Goal: Transaction & Acquisition: Download file/media

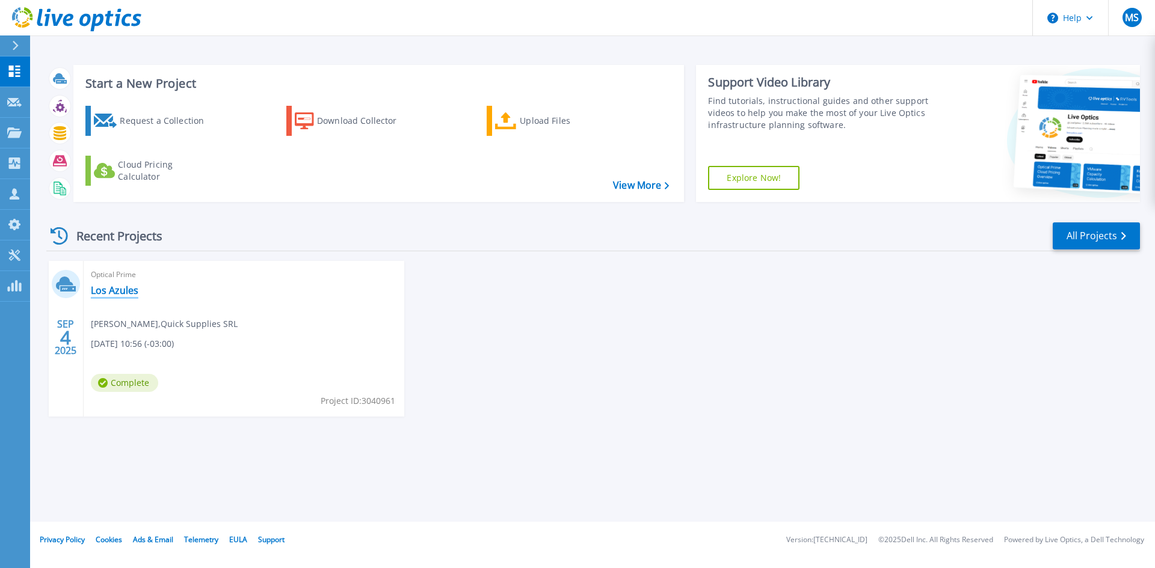
click at [127, 284] on link "Los Azules" at bounding box center [115, 290] width 48 height 12
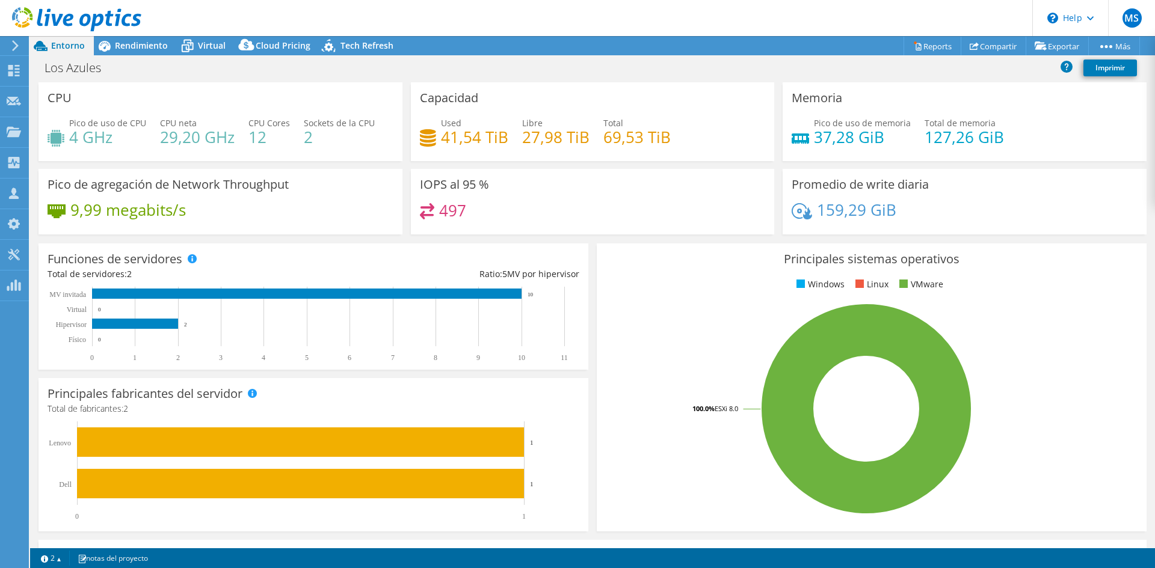
select select "USD"
click at [932, 46] on link "Reports" at bounding box center [932, 46] width 58 height 19
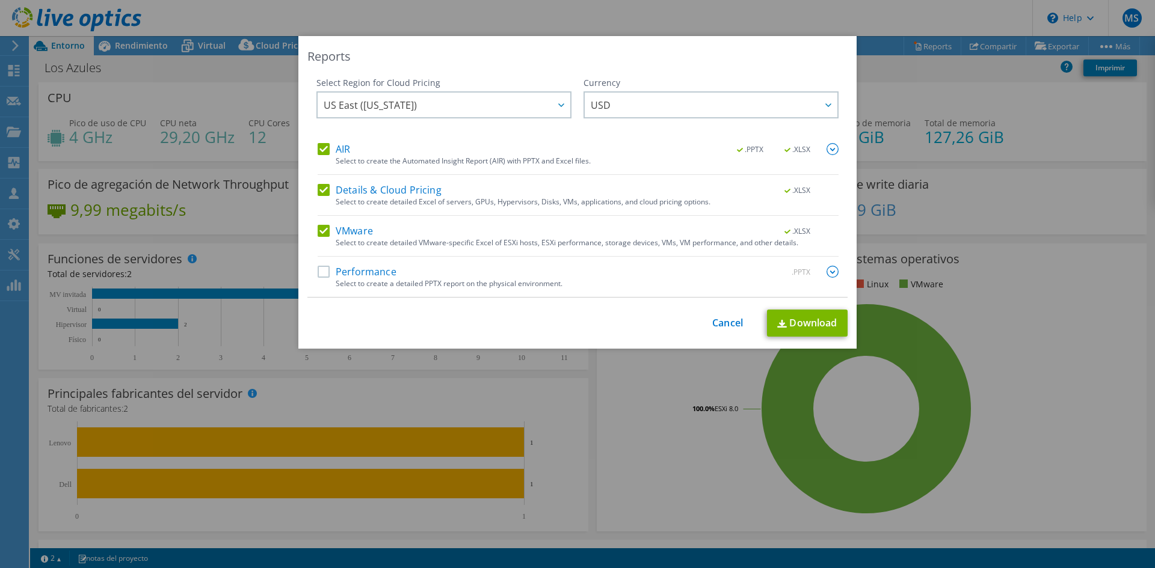
click at [319, 274] on label "Performance" at bounding box center [357, 272] width 79 height 12
click at [0, 0] on input "Performance" at bounding box center [0, 0] width 0 height 0
click at [826, 272] on img at bounding box center [832, 272] width 12 height 12
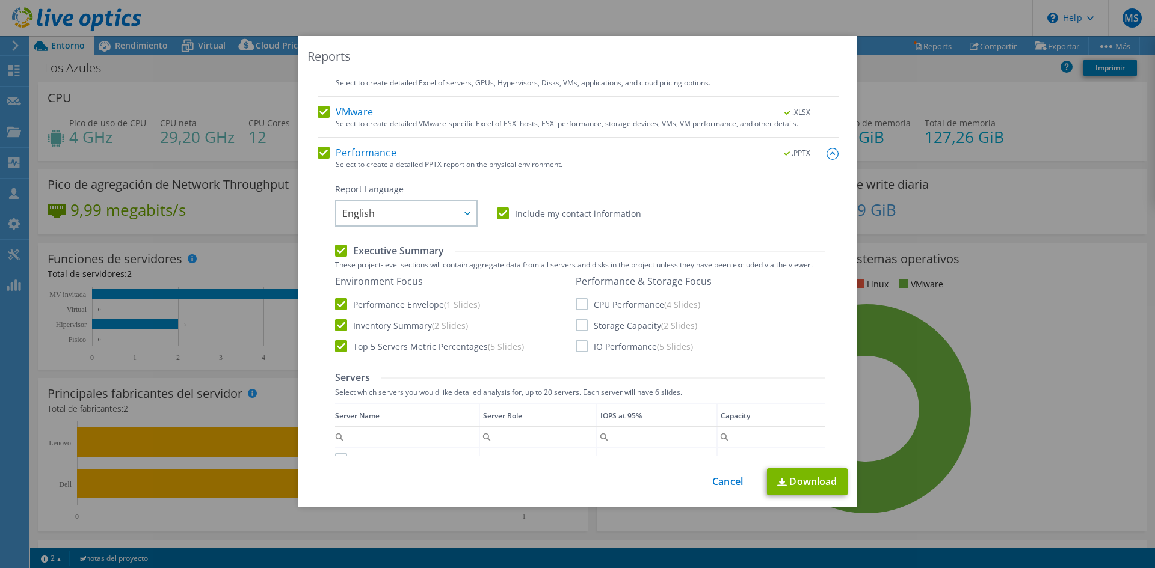
scroll to position [120, 0]
click at [467, 207] on div at bounding box center [466, 212] width 19 height 25
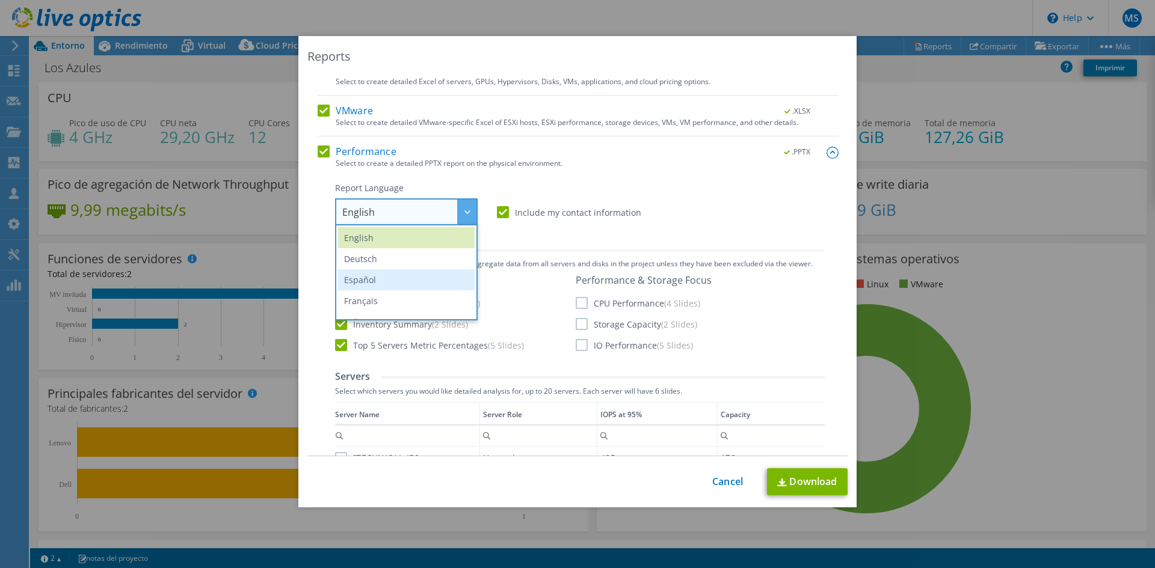
click at [382, 280] on li "Español" at bounding box center [406, 279] width 137 height 21
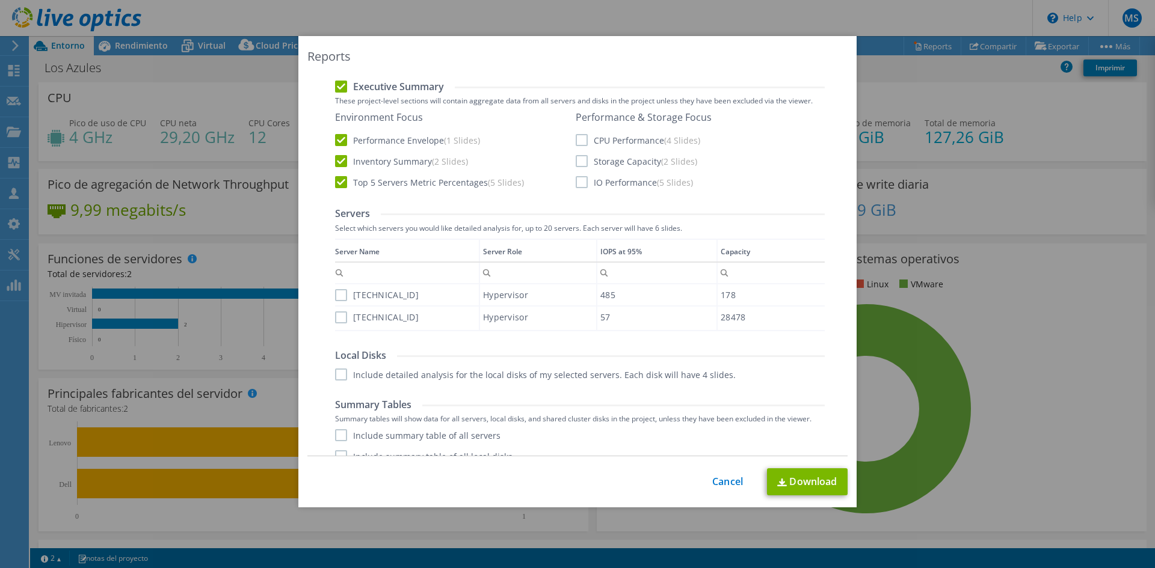
scroll to position [320, 0]
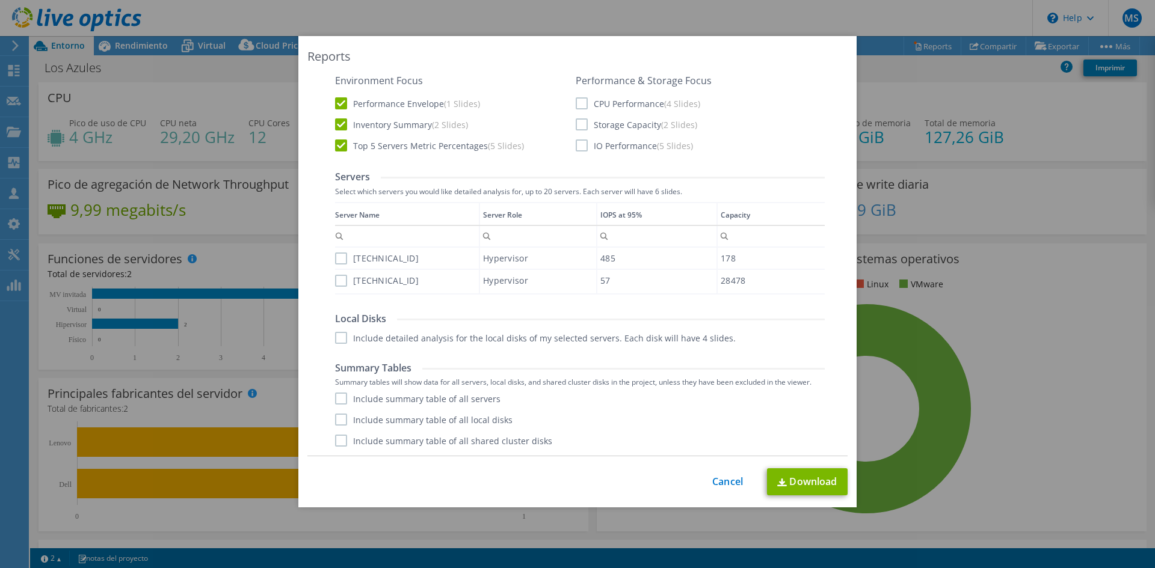
click at [577, 106] on label "CPU Performance (4 Slides)" at bounding box center [638, 103] width 124 height 12
click at [0, 0] on input "CPU Performance (4 Slides)" at bounding box center [0, 0] width 0 height 0
drag, startPoint x: 580, startPoint y: 124, endPoint x: 579, endPoint y: 138, distance: 13.2
click at [580, 125] on label "Storage Capacity (2 Slides)" at bounding box center [636, 124] width 121 height 12
click at [0, 0] on input "Storage Capacity (2 Slides)" at bounding box center [0, 0] width 0 height 0
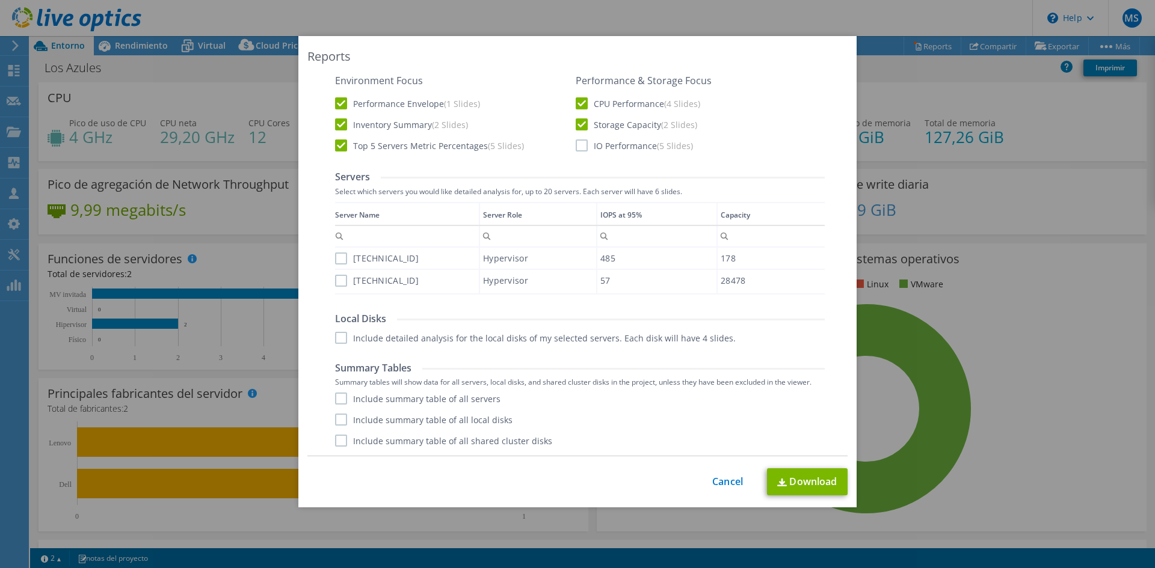
click at [578, 144] on label "IO Performance (5 Slides)" at bounding box center [634, 146] width 117 height 12
click at [0, 0] on input "IO Performance (5 Slides)" at bounding box center [0, 0] width 0 height 0
drag, startPoint x: 337, startPoint y: 263, endPoint x: 334, endPoint y: 293, distance: 29.6
click at [336, 264] on label "192.168.45.220" at bounding box center [377, 259] width 84 height 12
click at [0, 0] on input "192.168.45.220" at bounding box center [0, 0] width 0 height 0
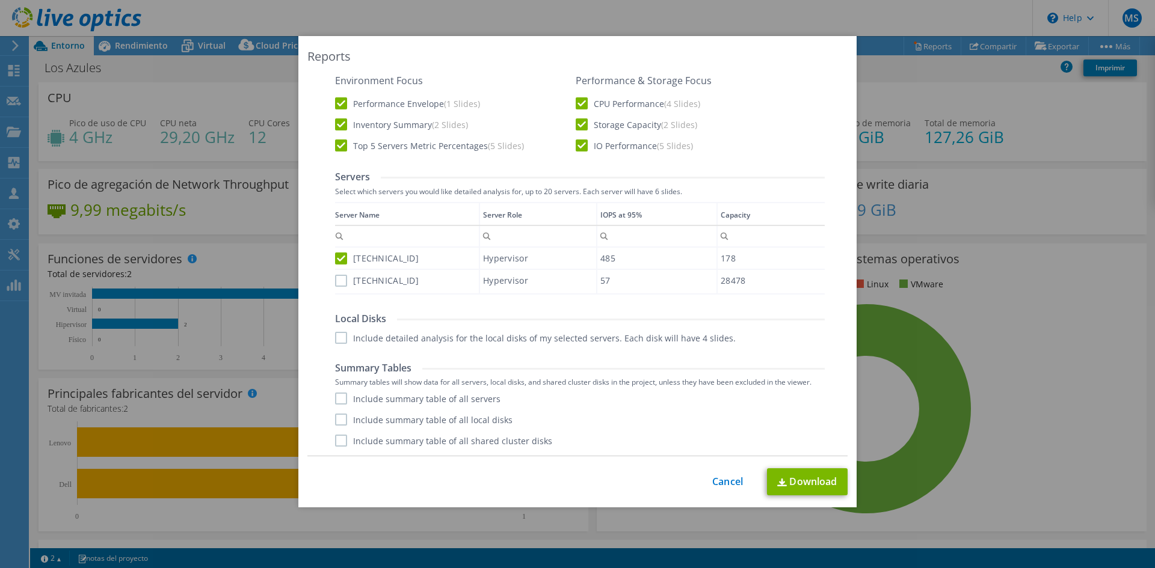
click at [335, 293] on td "Data grid" at bounding box center [407, 293] width 144 height 4
click at [339, 278] on label "192.168.45.221" at bounding box center [377, 281] width 84 height 12
click at [0, 0] on input "192.168.45.221" at bounding box center [0, 0] width 0 height 0
click at [339, 331] on div "Local Disks Include detailed analysis for the local disks of my selected server…" at bounding box center [580, 328] width 490 height 31
click at [337, 336] on label "Include detailed analysis for the local disks of my selected servers. Each disk…" at bounding box center [535, 338] width 401 height 12
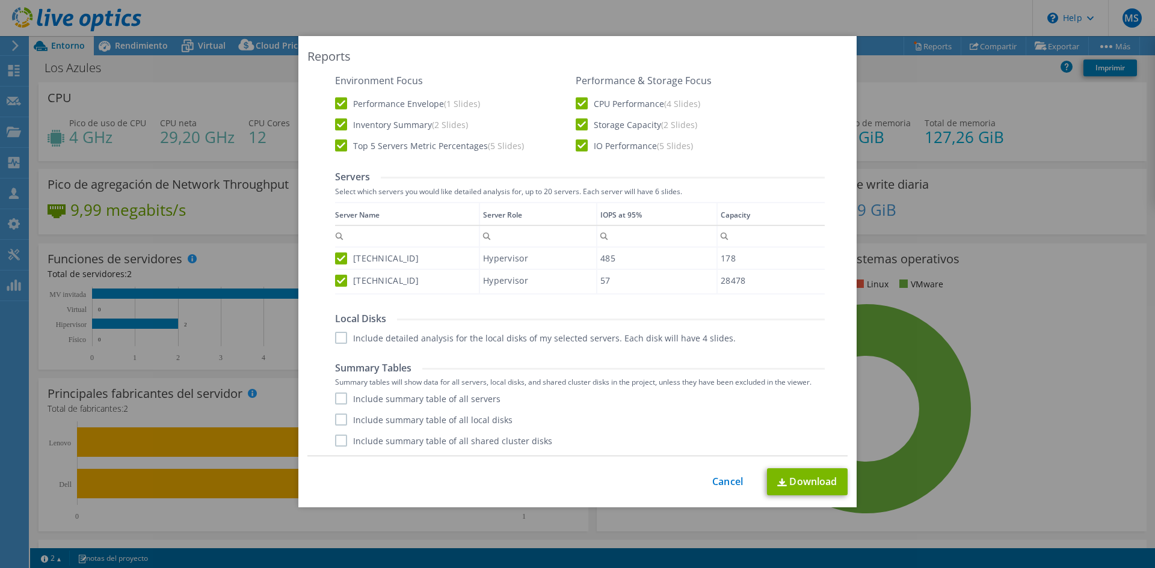
click at [0, 0] on input "Include detailed analysis for the local disks of my selected servers. Each disk…" at bounding box center [0, 0] width 0 height 0
drag, startPoint x: 337, startPoint y: 396, endPoint x: 339, endPoint y: 407, distance: 11.1
click at [337, 397] on label "Include summary table of all servers" at bounding box center [417, 399] width 165 height 12
click at [0, 0] on input "Include summary table of all servers" at bounding box center [0, 0] width 0 height 0
click at [340, 419] on label "Include summary table of all local disks" at bounding box center [423, 420] width 177 height 12
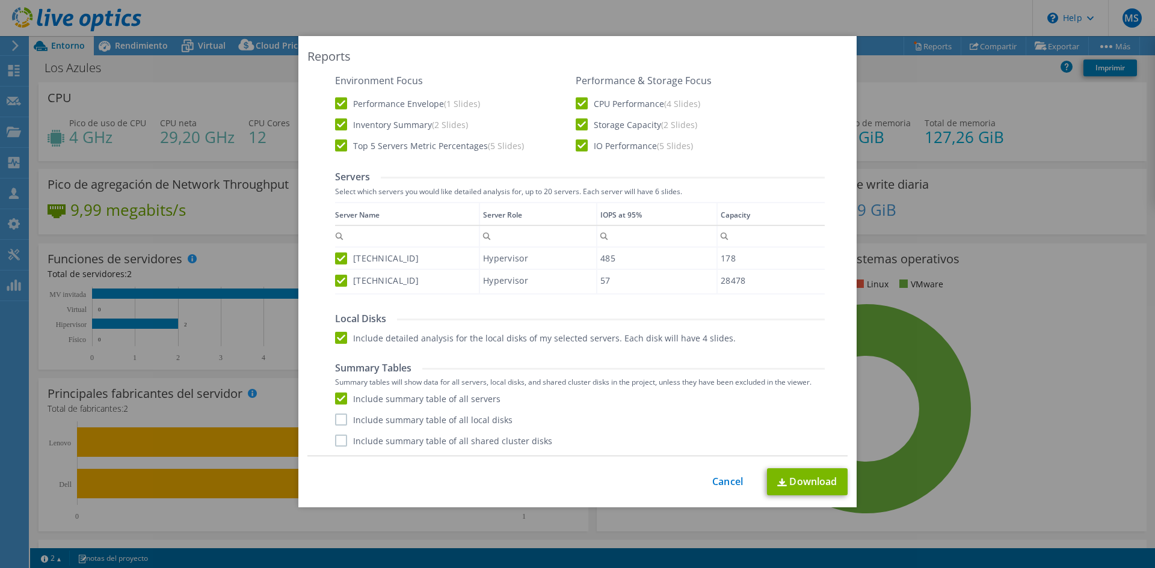
click at [0, 0] on input "Include summary table of all local disks" at bounding box center [0, 0] width 0 height 0
click at [338, 438] on label "Include summary table of all shared cluster disks" at bounding box center [443, 441] width 217 height 12
click at [0, 0] on input "Include summary table of all shared cluster disks" at bounding box center [0, 0] width 0 height 0
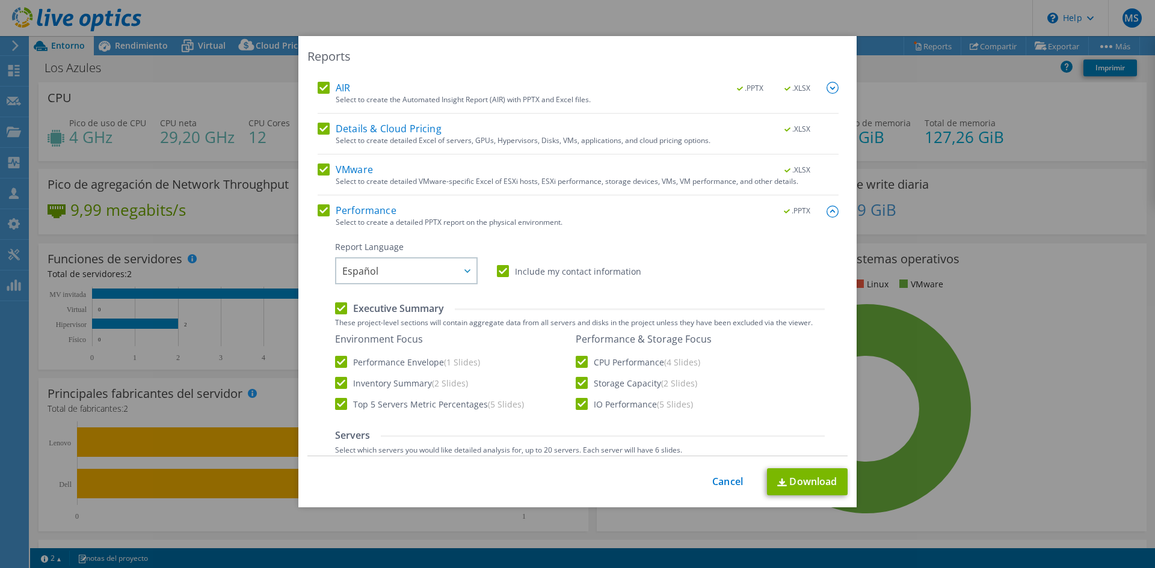
scroll to position [0, 0]
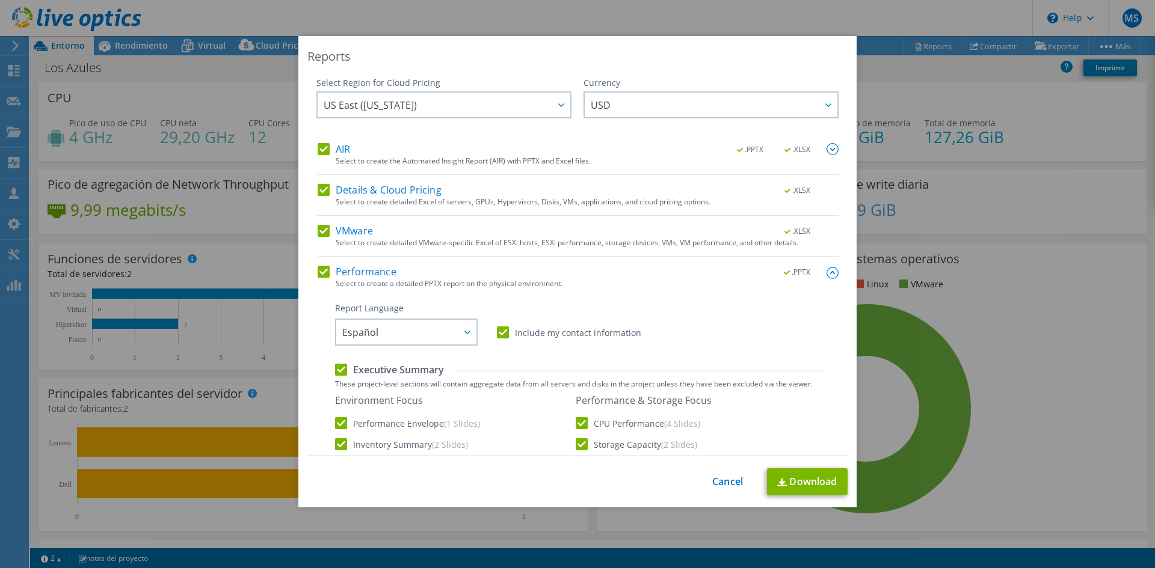
click at [318, 152] on label "AIR" at bounding box center [334, 149] width 32 height 12
click at [0, 0] on input "AIR" at bounding box center [0, 0] width 0 height 0
click at [321, 194] on label "Details & Cloud Pricing" at bounding box center [380, 190] width 124 height 12
click at [0, 0] on input "Details & Cloud Pricing" at bounding box center [0, 0] width 0 height 0
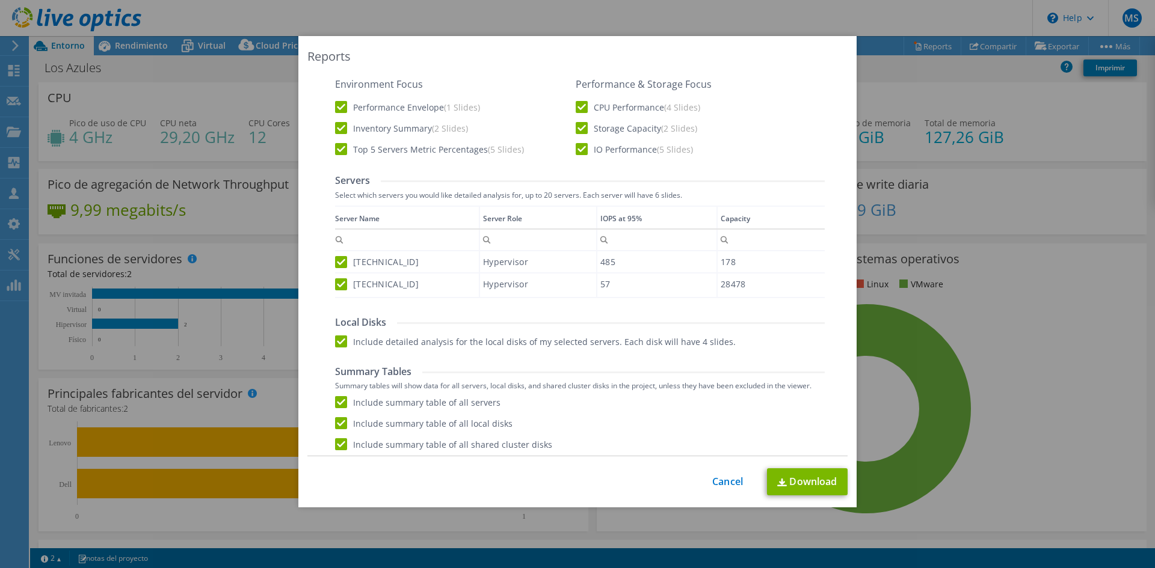
scroll to position [320, 0]
click at [794, 486] on link "Download" at bounding box center [807, 481] width 81 height 27
click at [723, 485] on link "Cancel" at bounding box center [727, 481] width 31 height 11
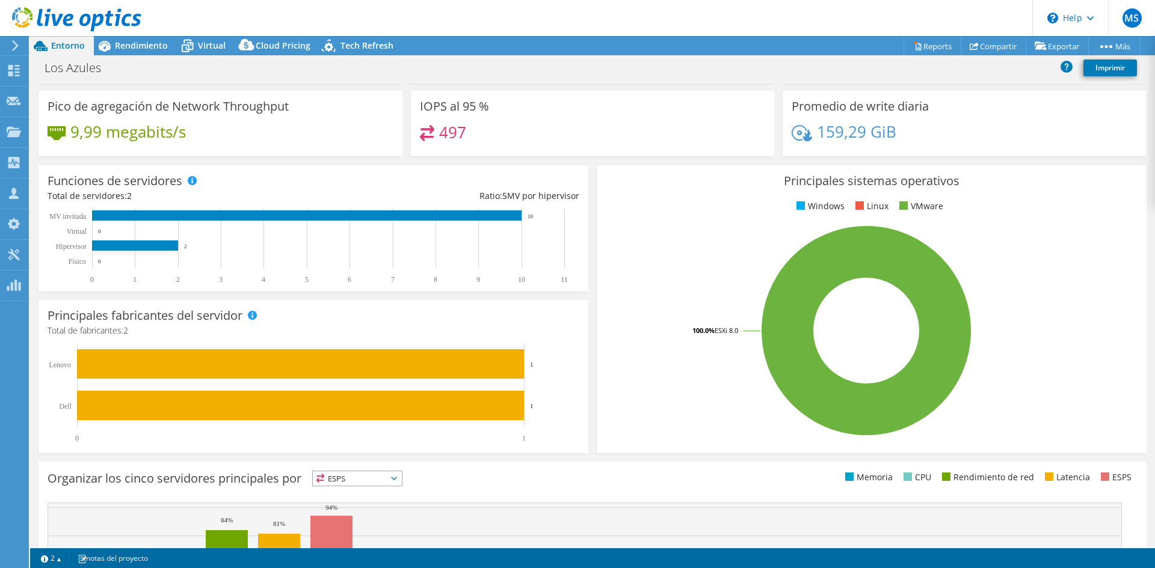
scroll to position [0, 0]
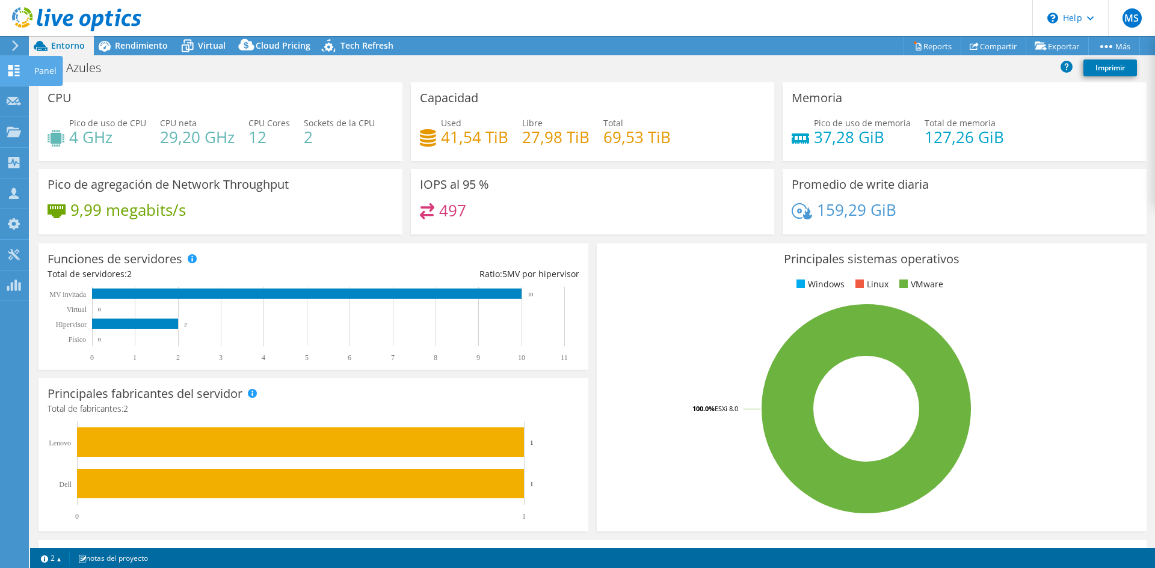
click at [15, 68] on use at bounding box center [13, 70] width 11 height 11
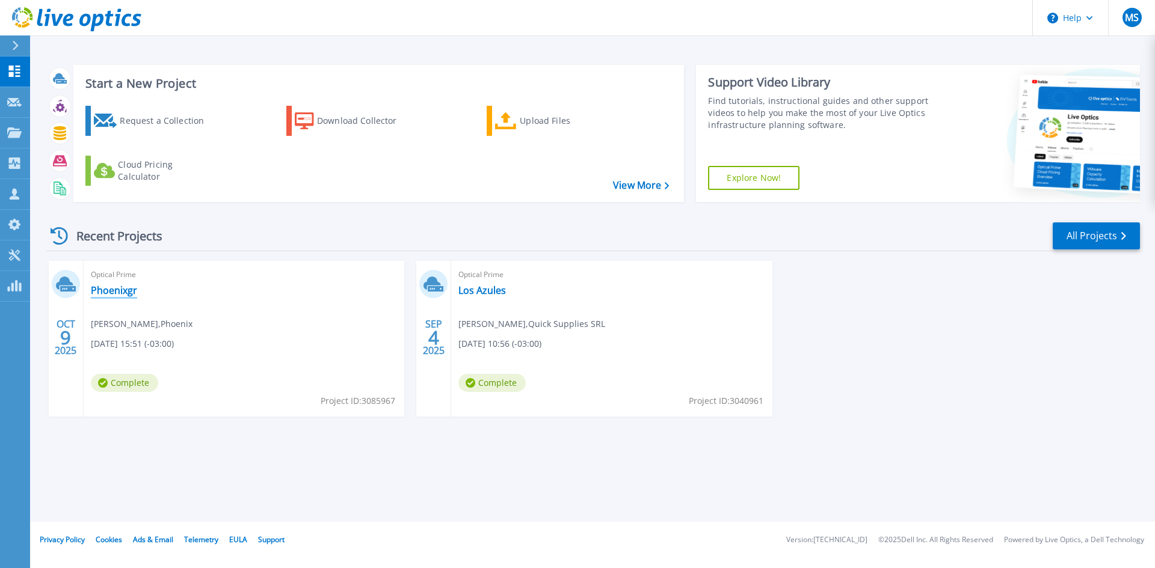
click at [109, 295] on link "Phoenixgr" at bounding box center [114, 290] width 46 height 12
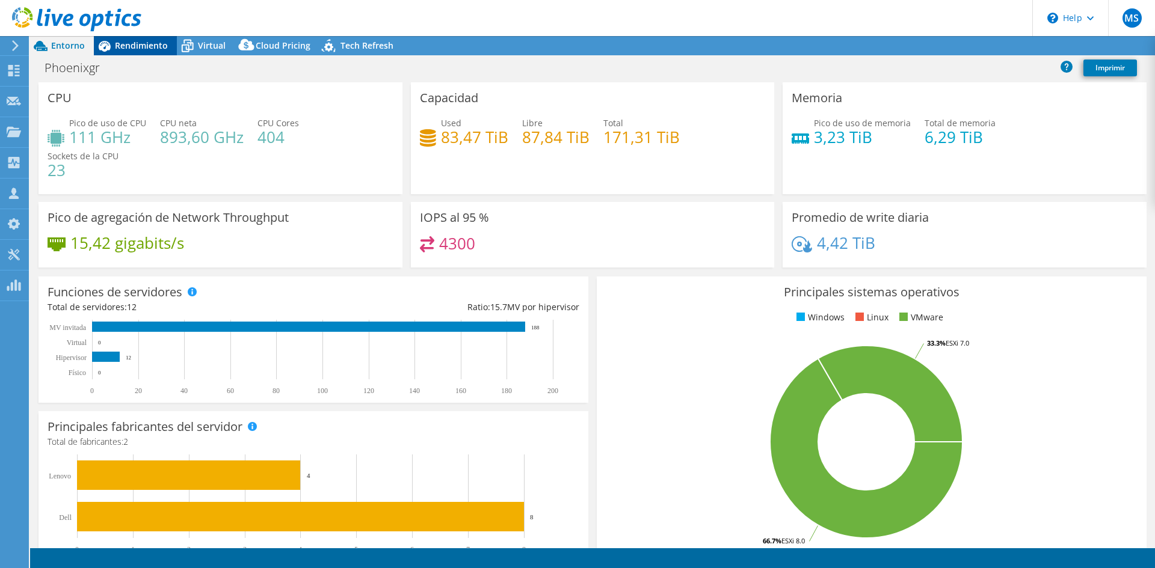
click at [118, 51] on div "Rendimiento" at bounding box center [135, 45] width 83 height 19
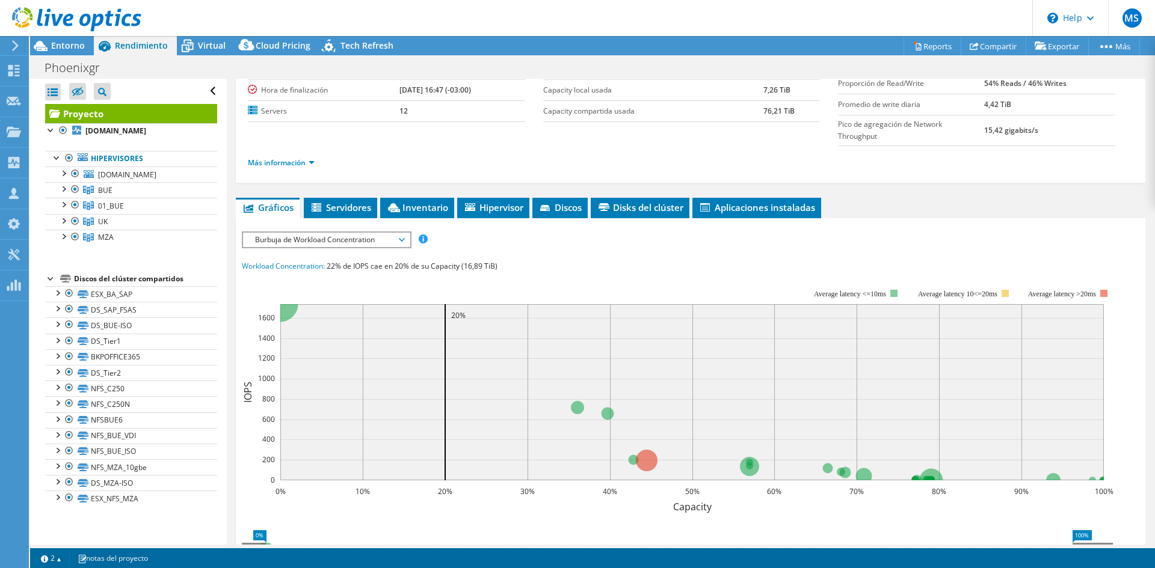
scroll to position [120, 0]
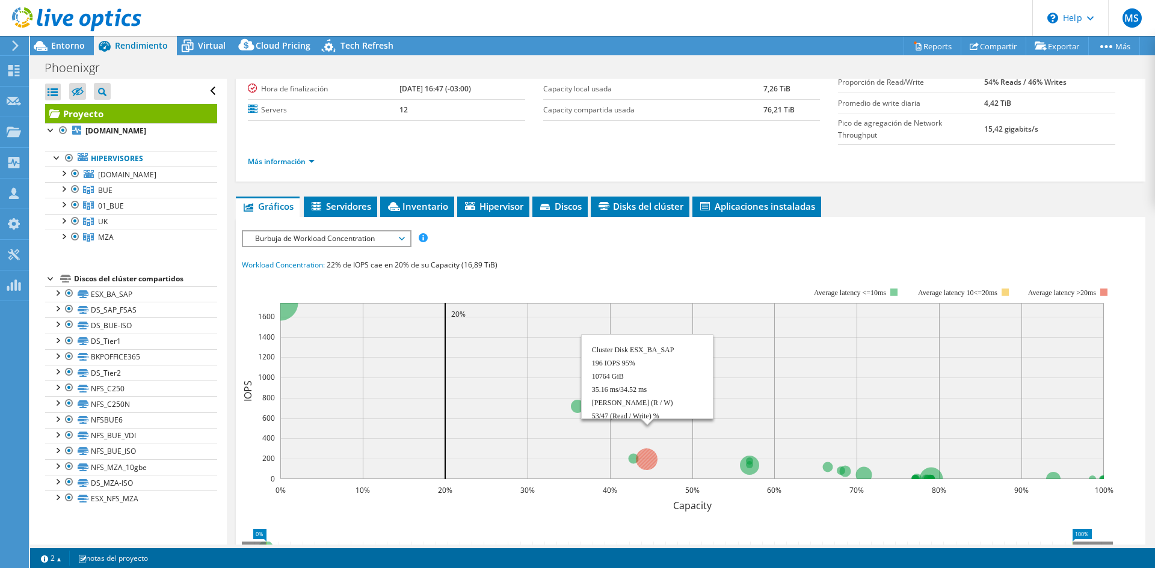
click at [648, 449] on circle at bounding box center [647, 460] width 22 height 22
click at [57, 293] on div at bounding box center [57, 292] width 12 height 12
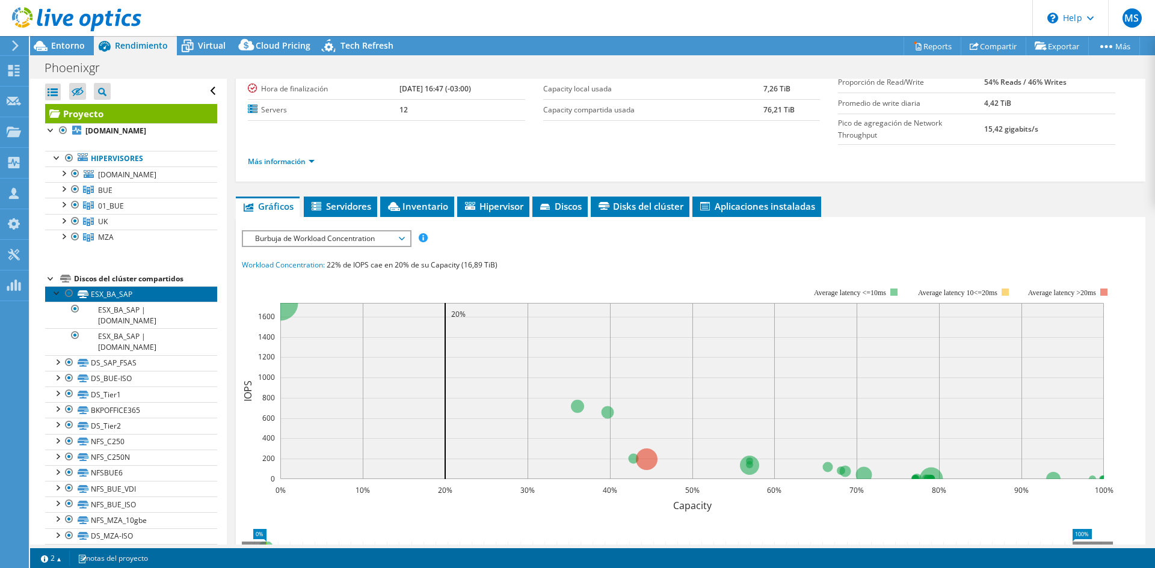
click at [118, 295] on link "ESX_BA_SAP" at bounding box center [131, 294] width 172 height 16
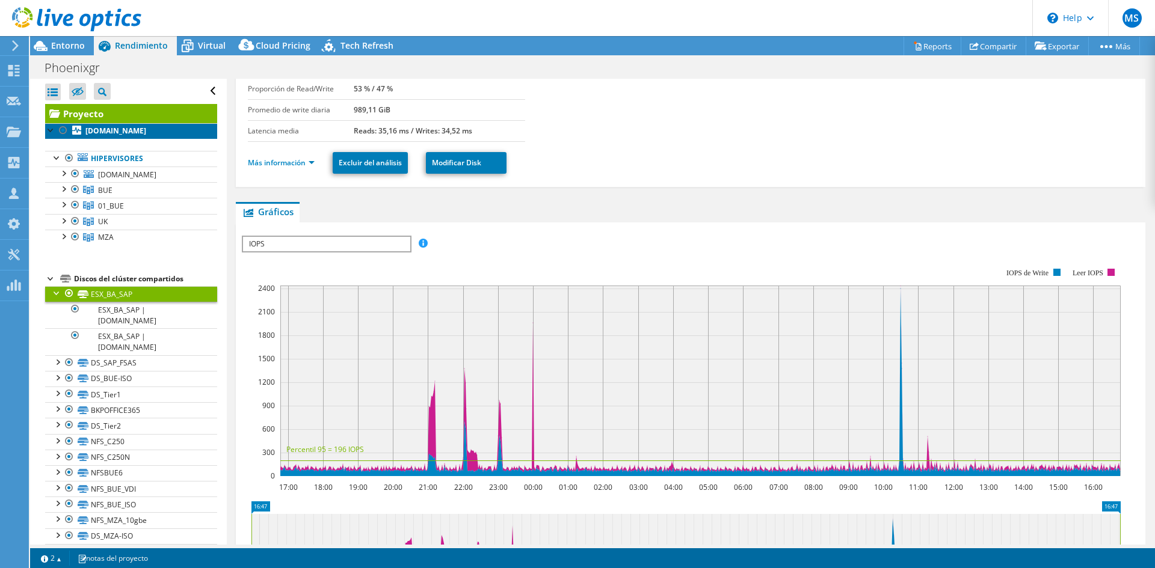
click at [115, 138] on link "buevms07.phoenixgr.com" at bounding box center [131, 131] width 172 height 16
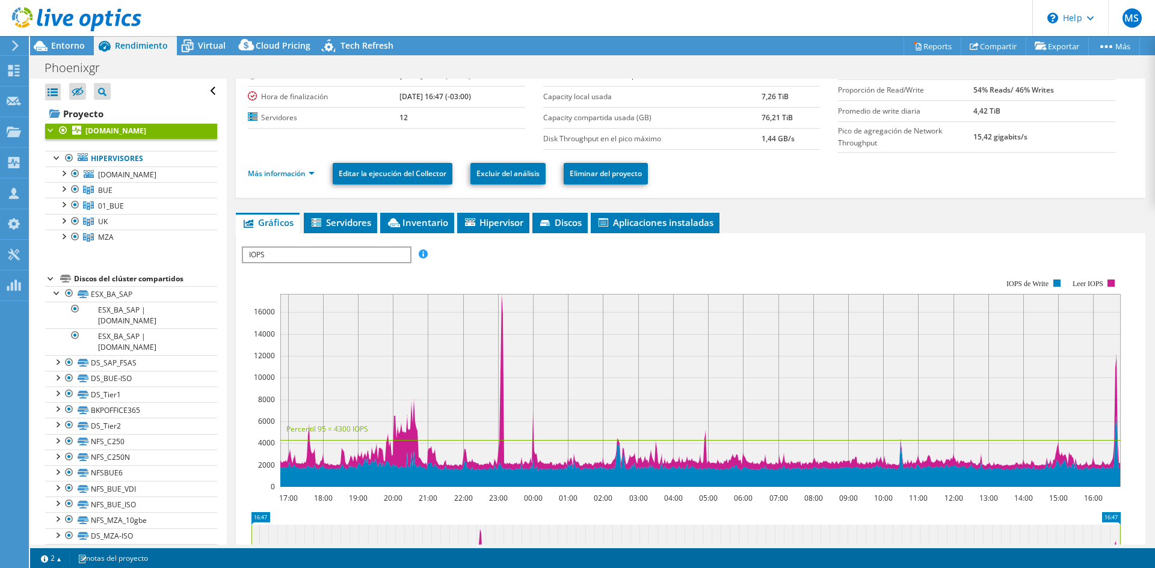
scroll to position [0, 0]
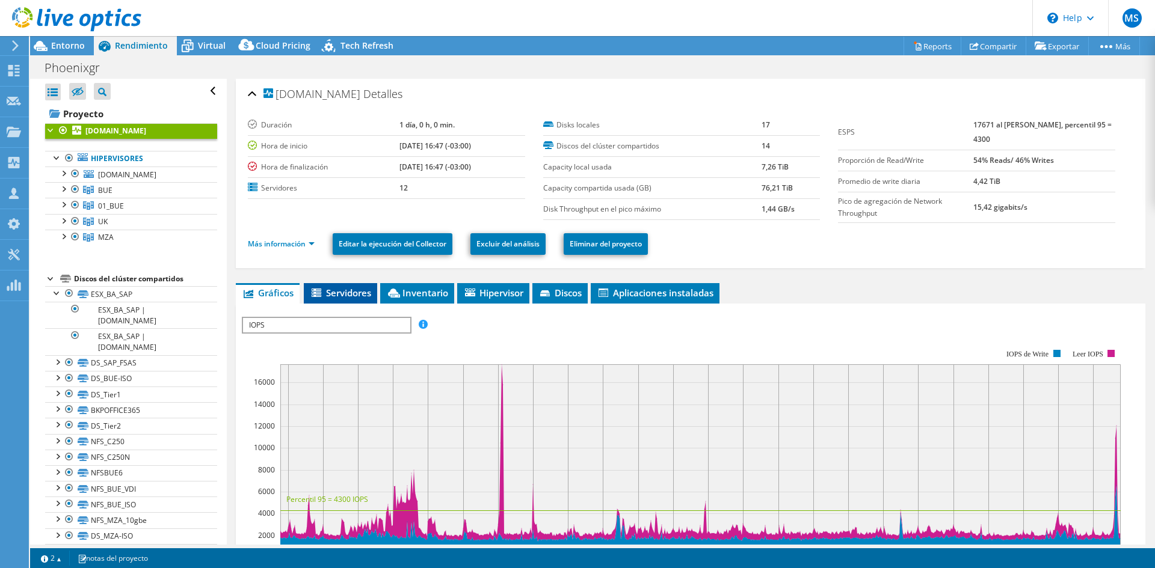
click at [360, 291] on span "Servidores" at bounding box center [340, 293] width 61 height 12
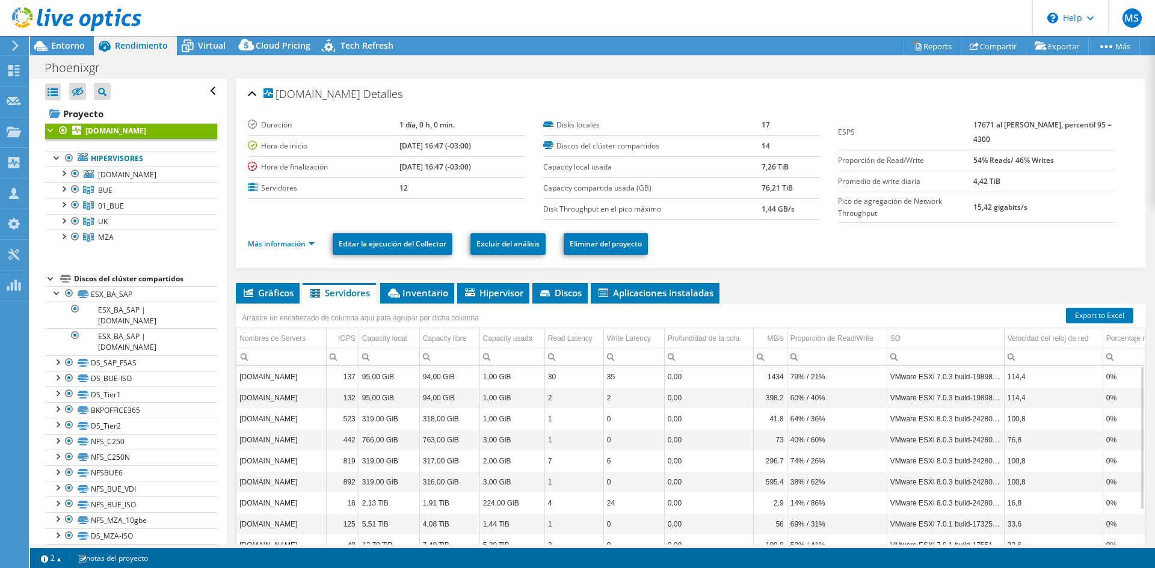
drag, startPoint x: 275, startPoint y: 295, endPoint x: 314, endPoint y: 310, distance: 41.3
click at [275, 295] on span "Gráficos" at bounding box center [268, 293] width 52 height 12
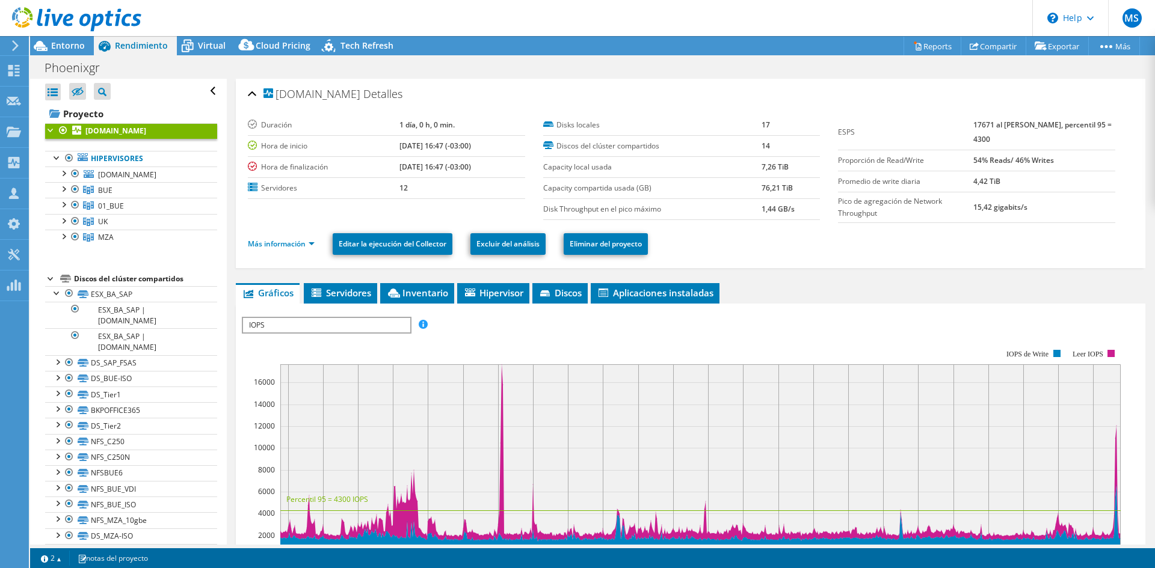
click at [348, 326] on span "IOPS" at bounding box center [326, 325] width 167 height 14
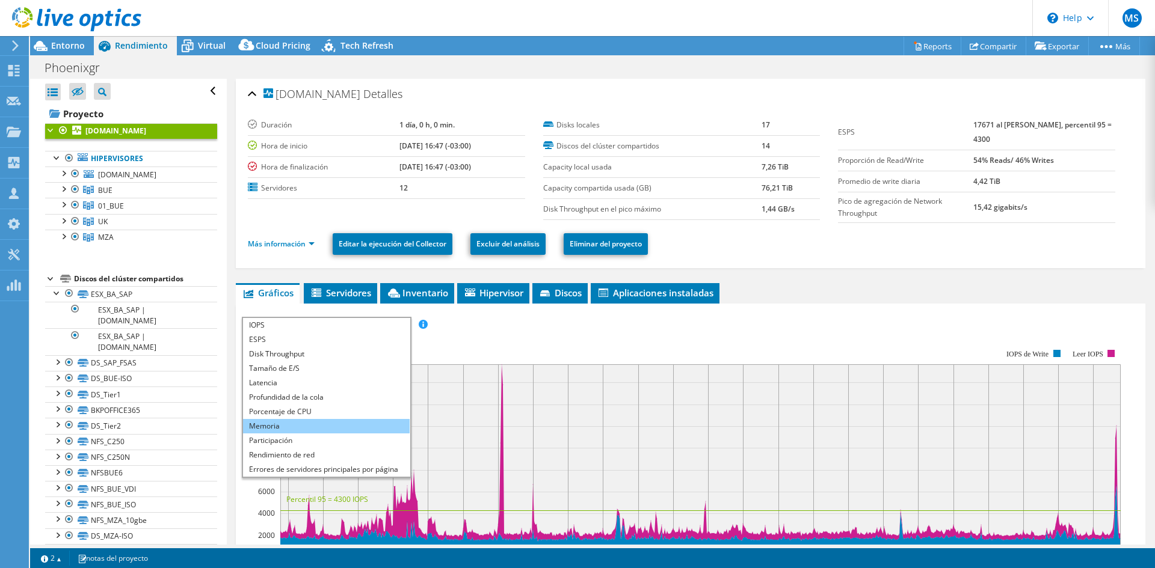
scroll to position [43, 0]
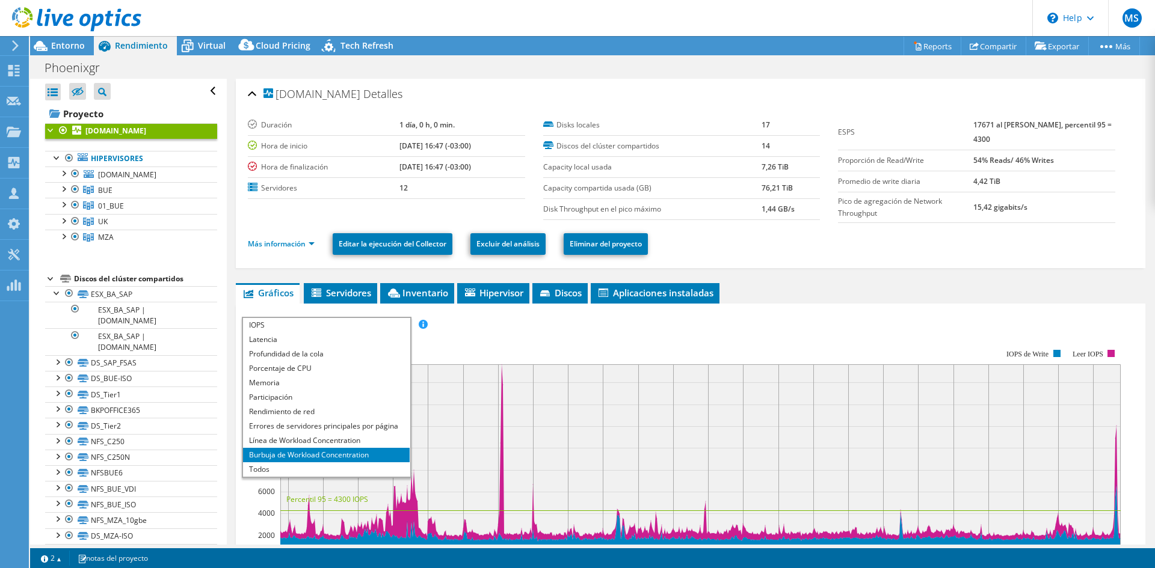
click at [340, 455] on li "Burbuja de Workload Concentration" at bounding box center [326, 455] width 167 height 14
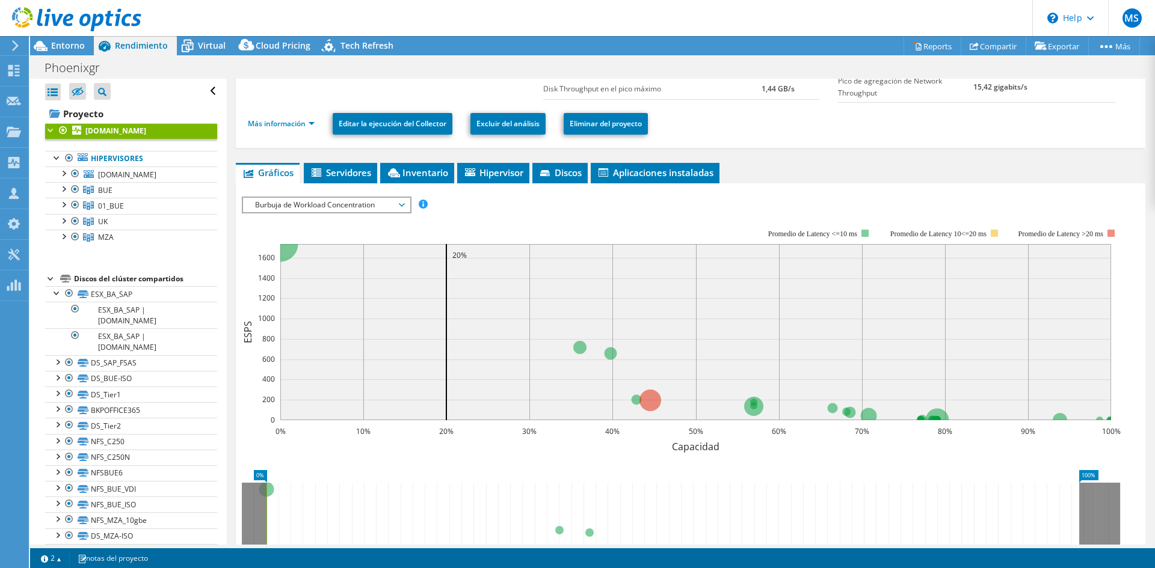
scroll to position [180, 0]
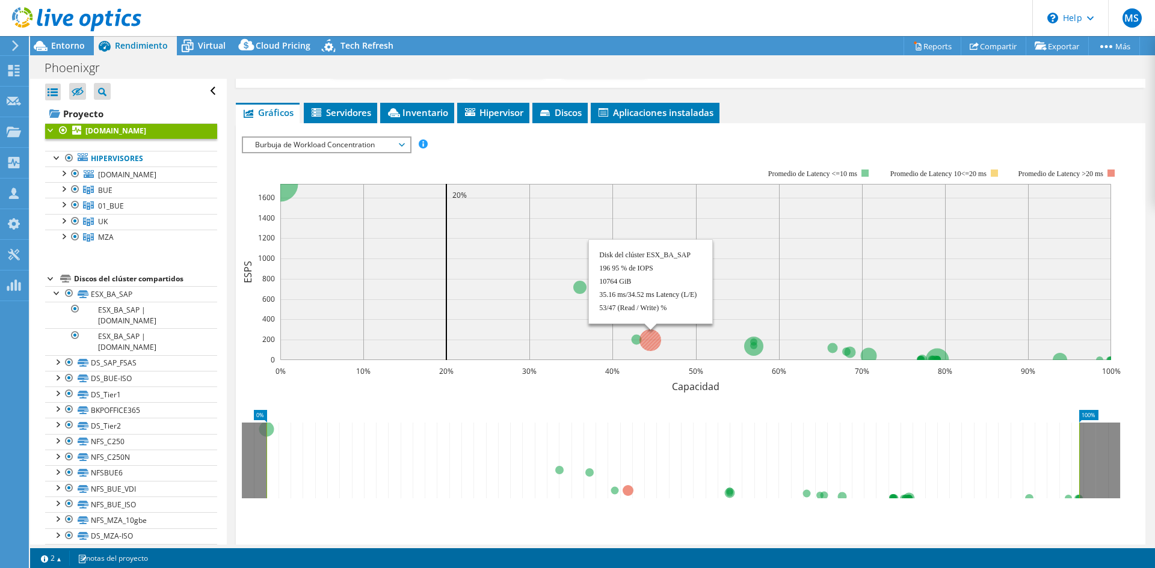
click at [652, 345] on circle at bounding box center [650, 341] width 22 height 22
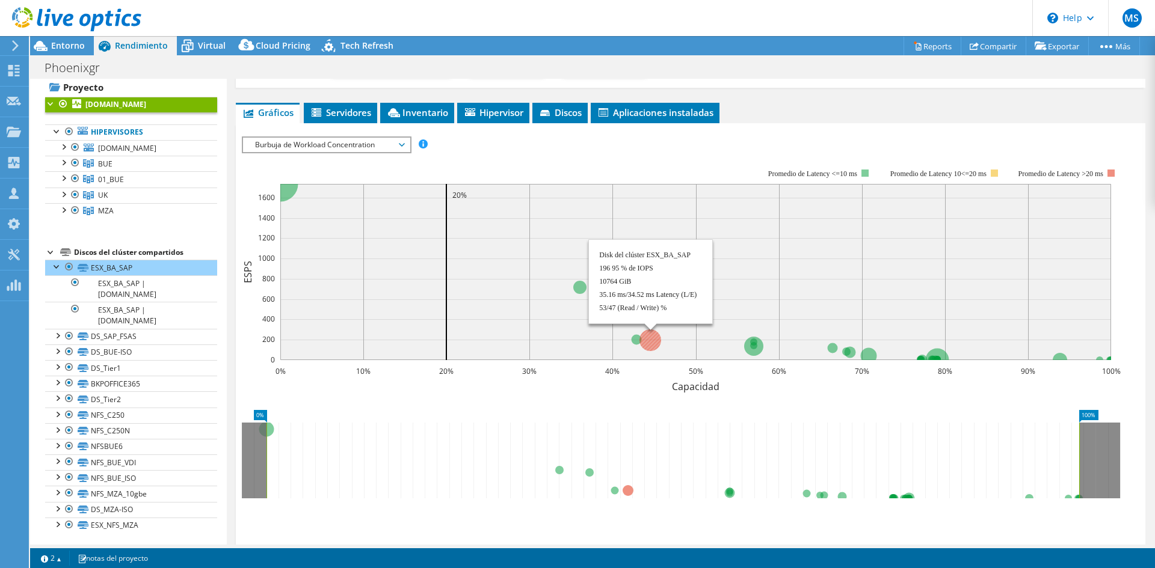
scroll to position [29, 0]
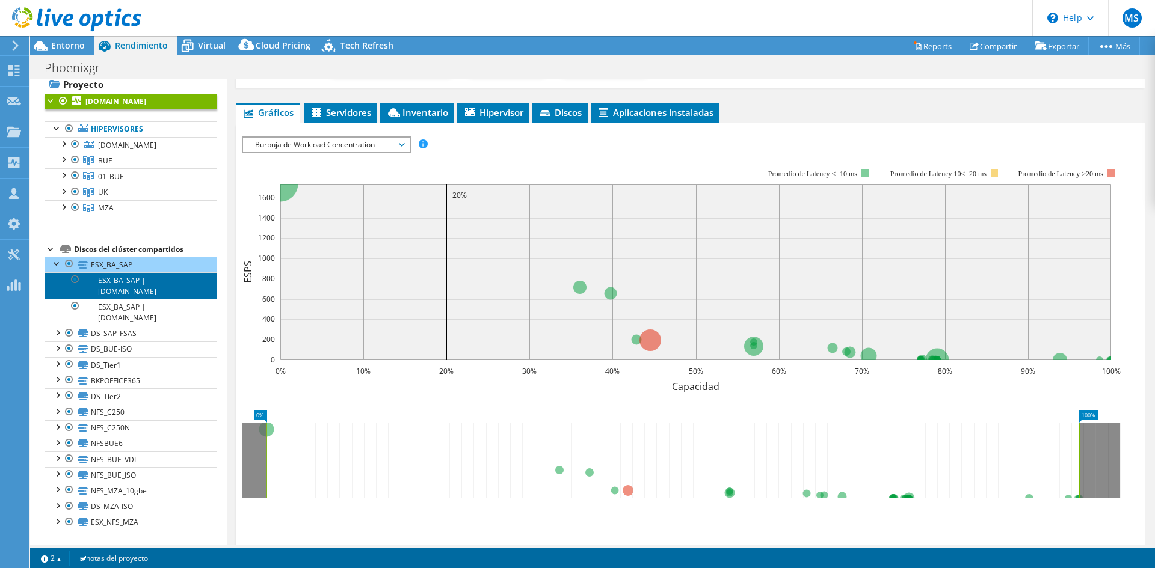
click at [141, 293] on link "ESX_BA_SAP | buevms07.phoenixgr.com" at bounding box center [131, 285] width 172 height 26
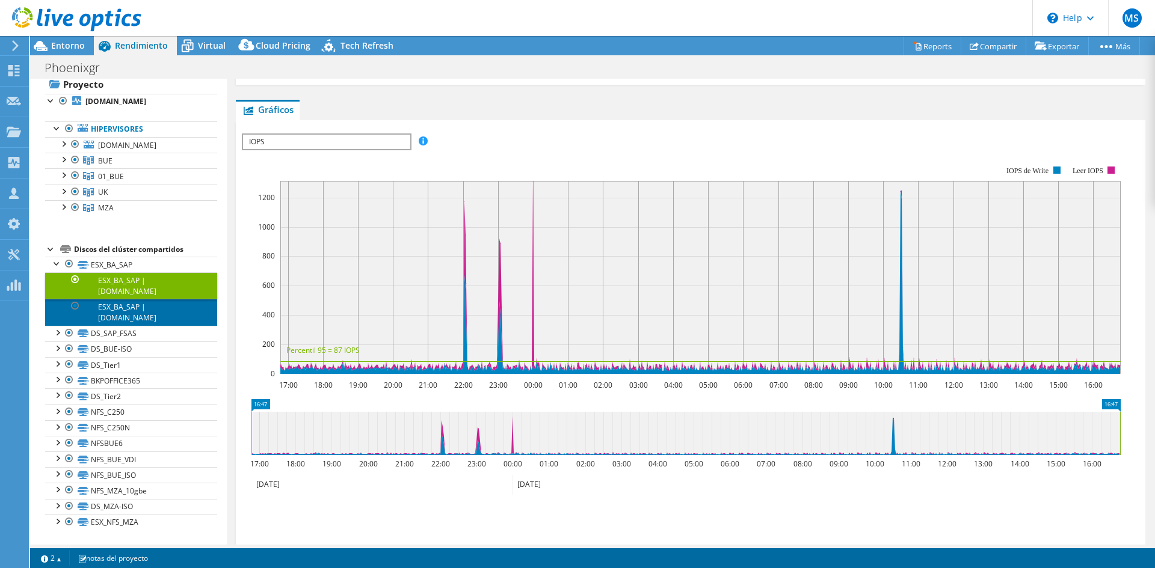
click at [140, 310] on link "ESX_BA_SAP | buevms06.phoenixgr.com" at bounding box center [131, 312] width 172 height 26
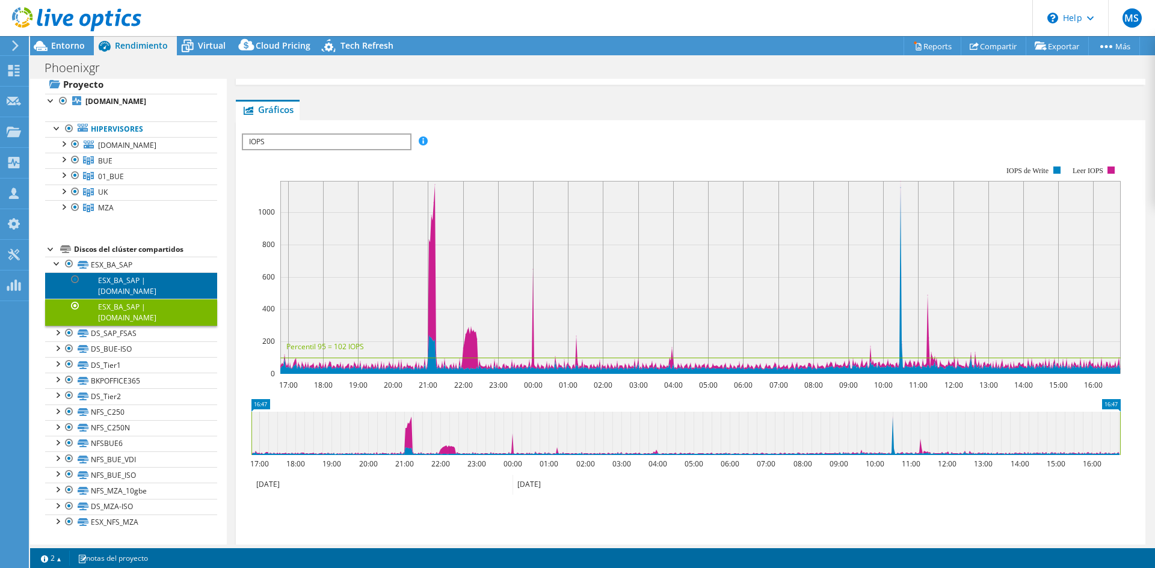
click at [146, 293] on link "ESX_BA_SAP | buevms07.phoenixgr.com" at bounding box center [131, 285] width 172 height 26
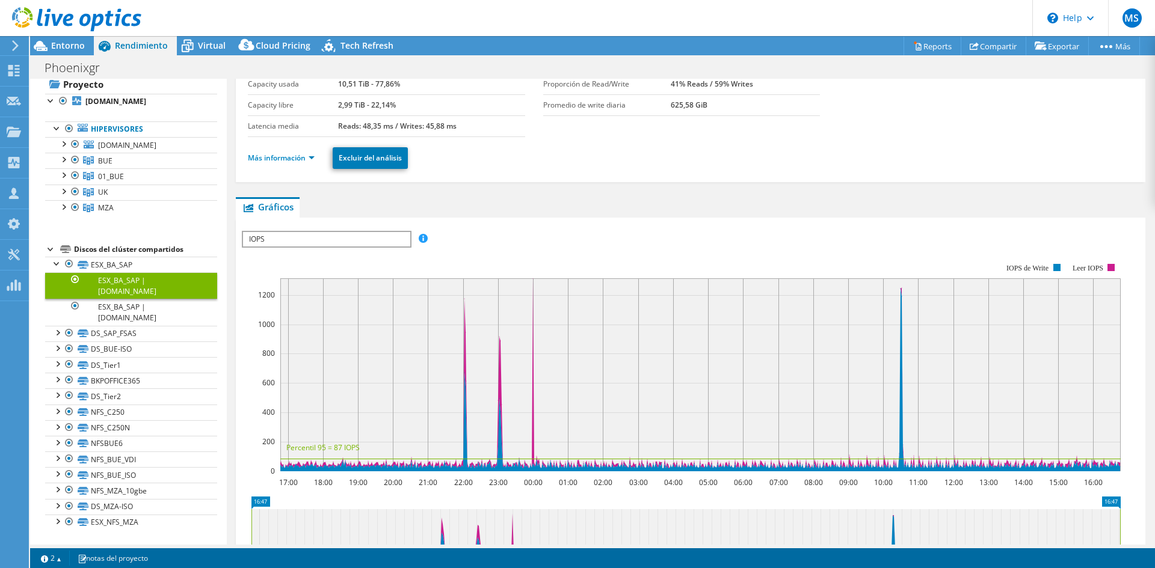
scroll to position [0, 0]
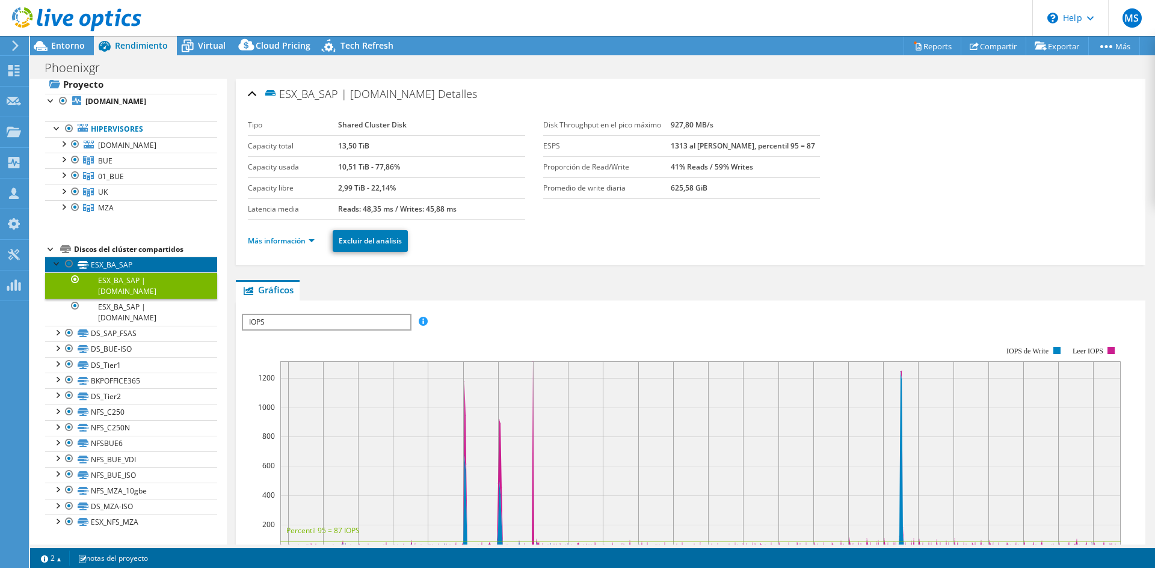
click at [104, 265] on link "ESX_BA_SAP" at bounding box center [131, 265] width 172 height 16
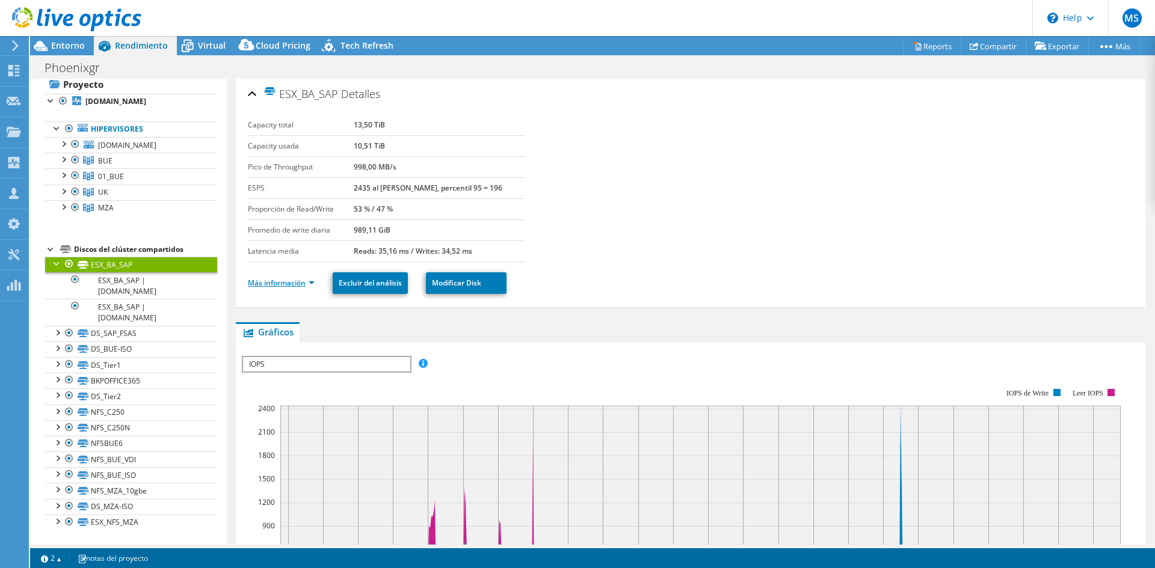
click at [312, 286] on link "Más información" at bounding box center [281, 283] width 67 height 10
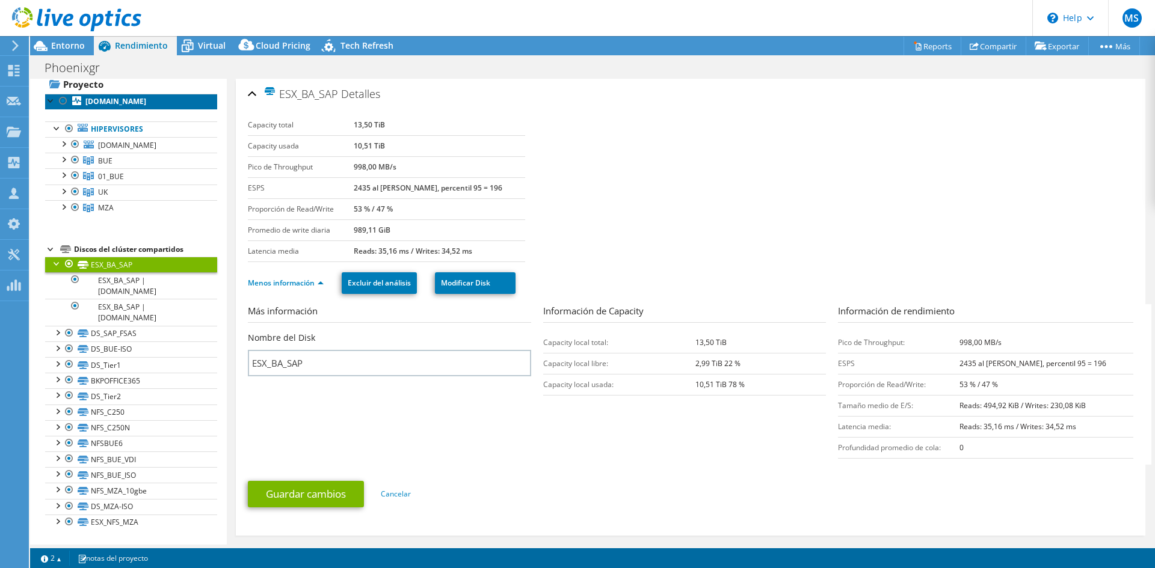
click at [91, 103] on b "buevms07.phoenixgr.com" at bounding box center [115, 101] width 61 height 10
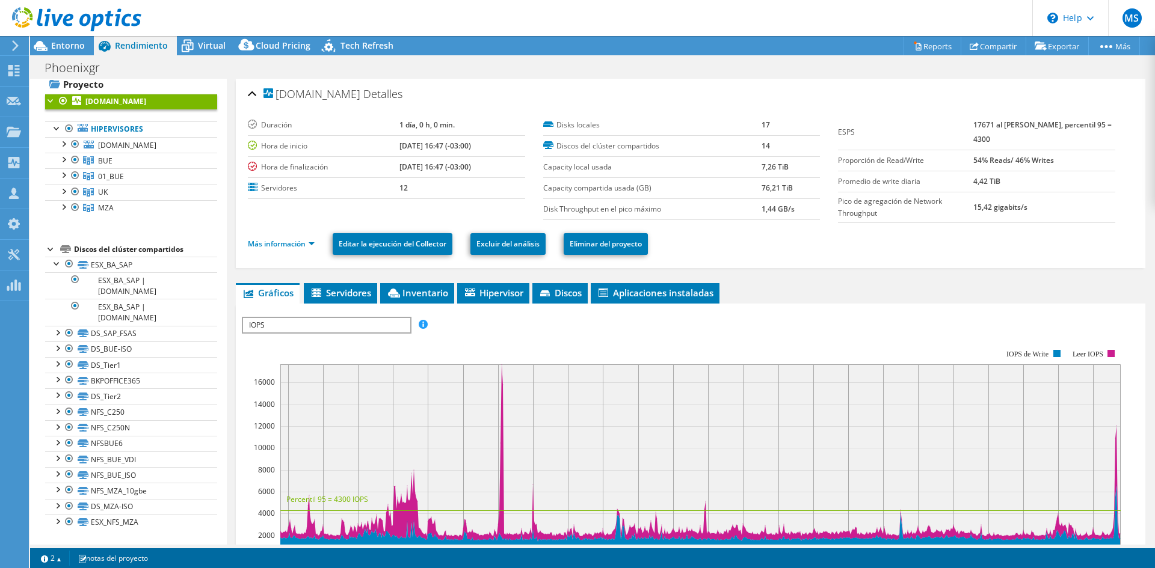
click at [354, 327] on span "IOPS" at bounding box center [326, 325] width 167 height 14
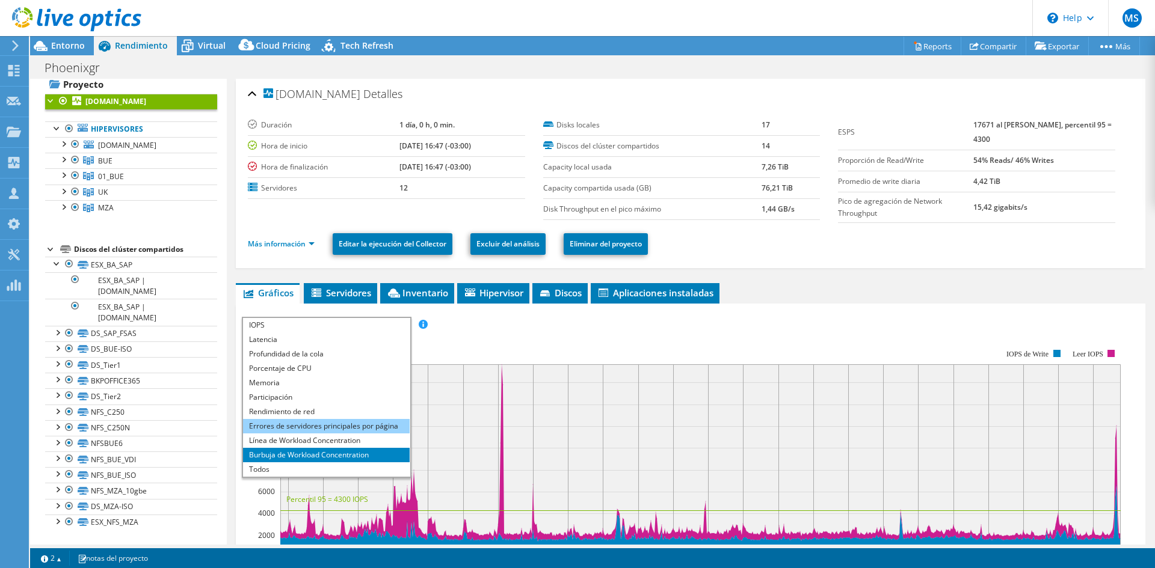
click at [349, 428] on li "Errores de servidores principales por página" at bounding box center [326, 426] width 167 height 14
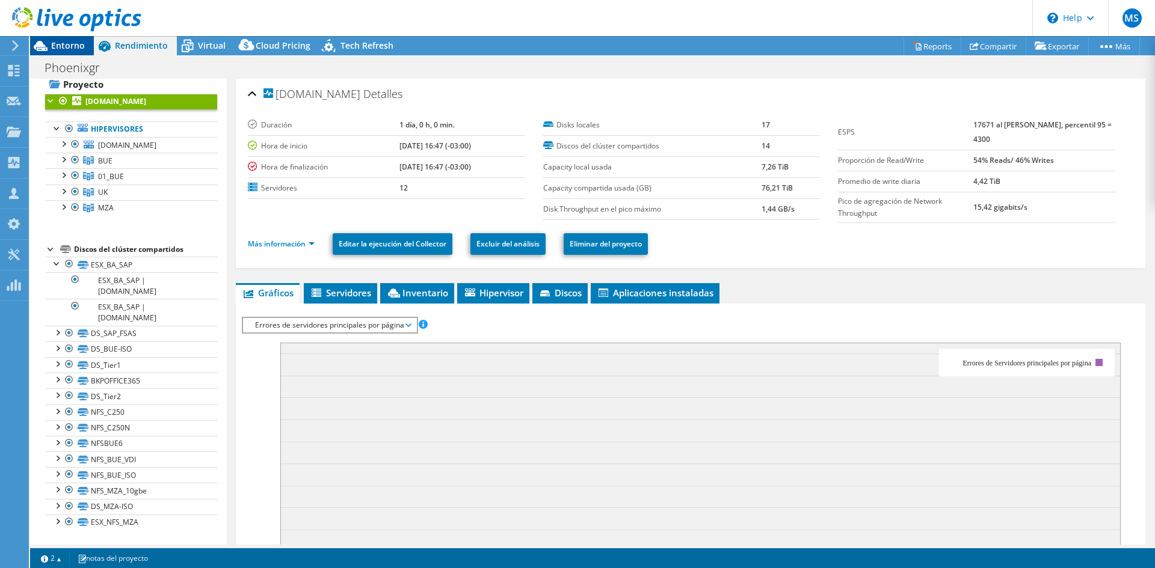
click at [61, 49] on span "Entorno" at bounding box center [68, 45] width 34 height 11
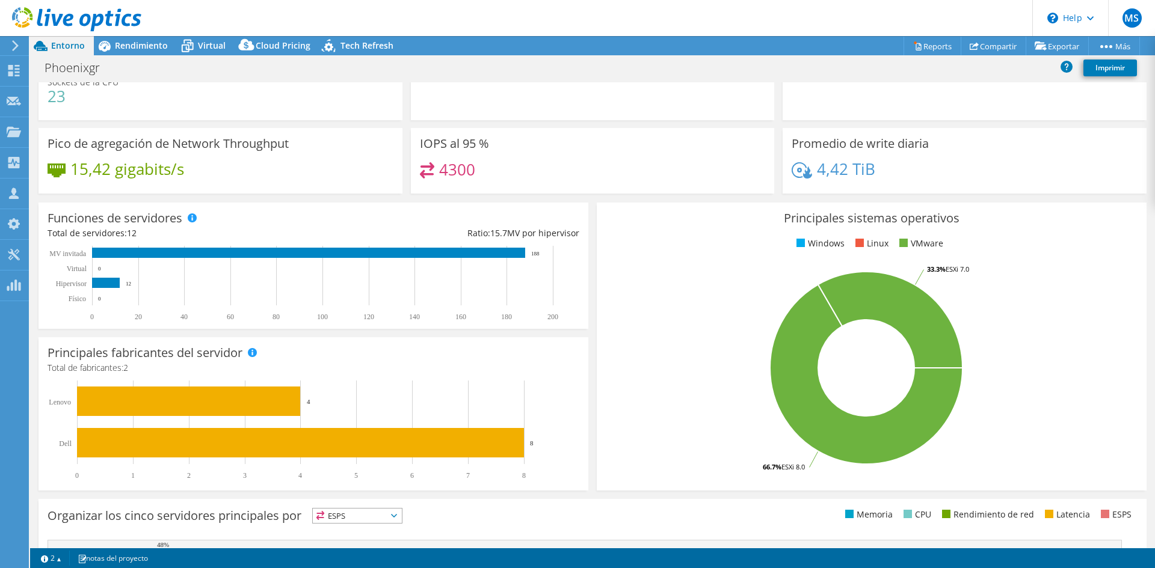
scroll to position [120, 0]
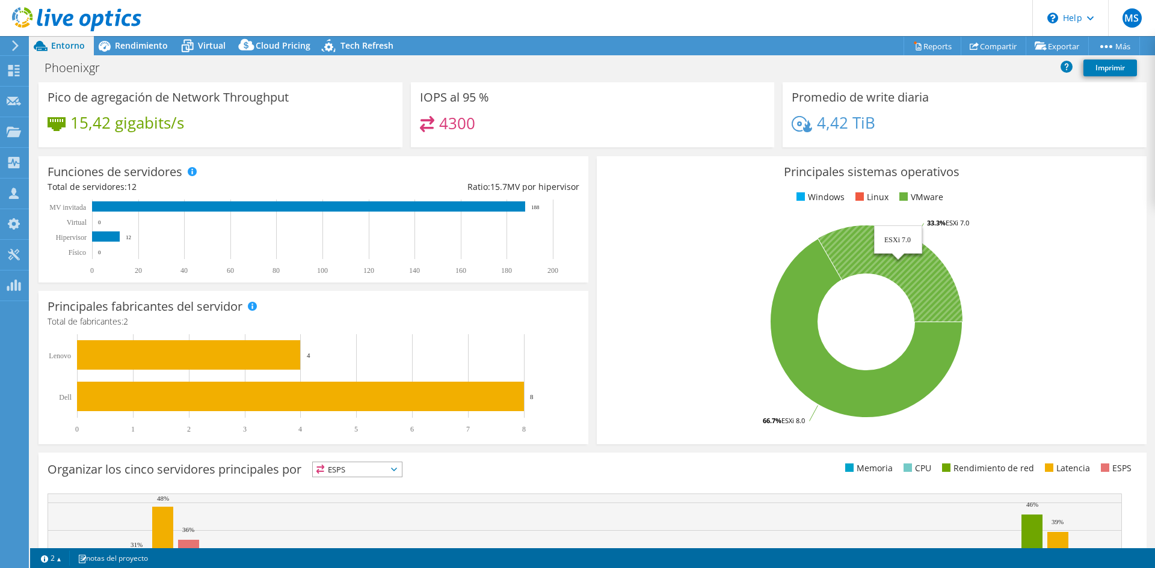
click at [886, 258] on icon at bounding box center [890, 274] width 144 height 96
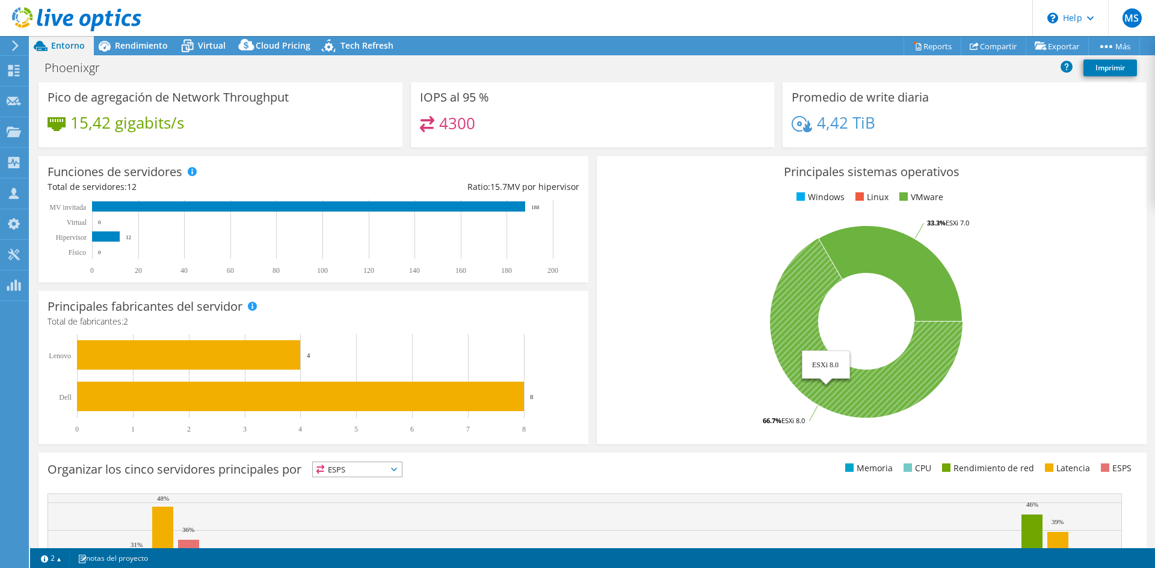
drag, startPoint x: 806, startPoint y: 333, endPoint x: 823, endPoint y: 364, distance: 35.5
click at [813, 339] on icon at bounding box center [866, 328] width 192 height 180
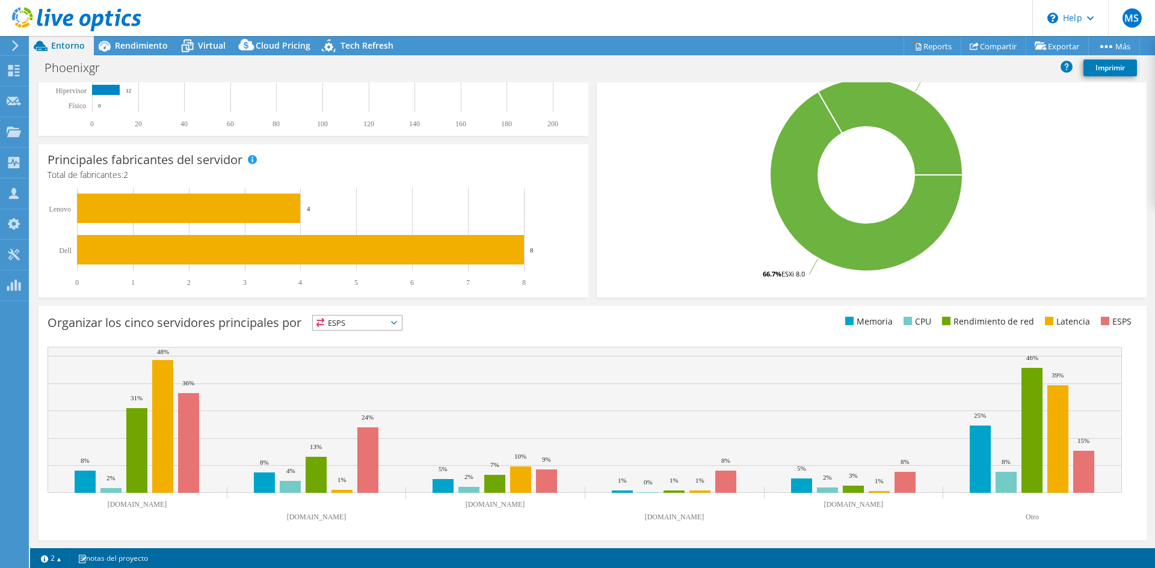
scroll to position [268, 0]
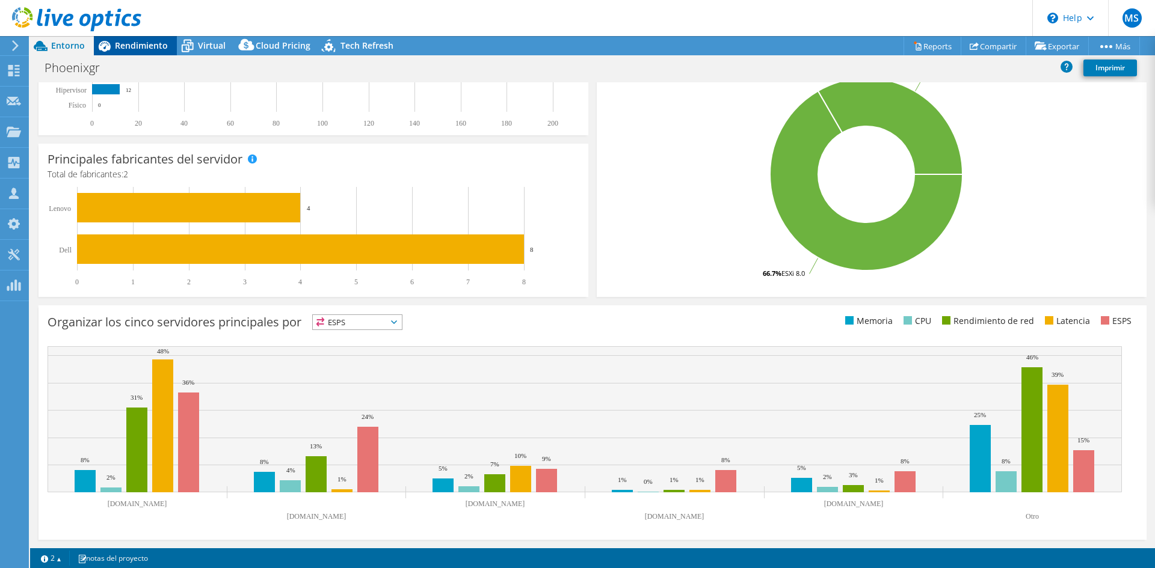
click at [140, 51] on span "Rendimiento" at bounding box center [141, 45] width 53 height 11
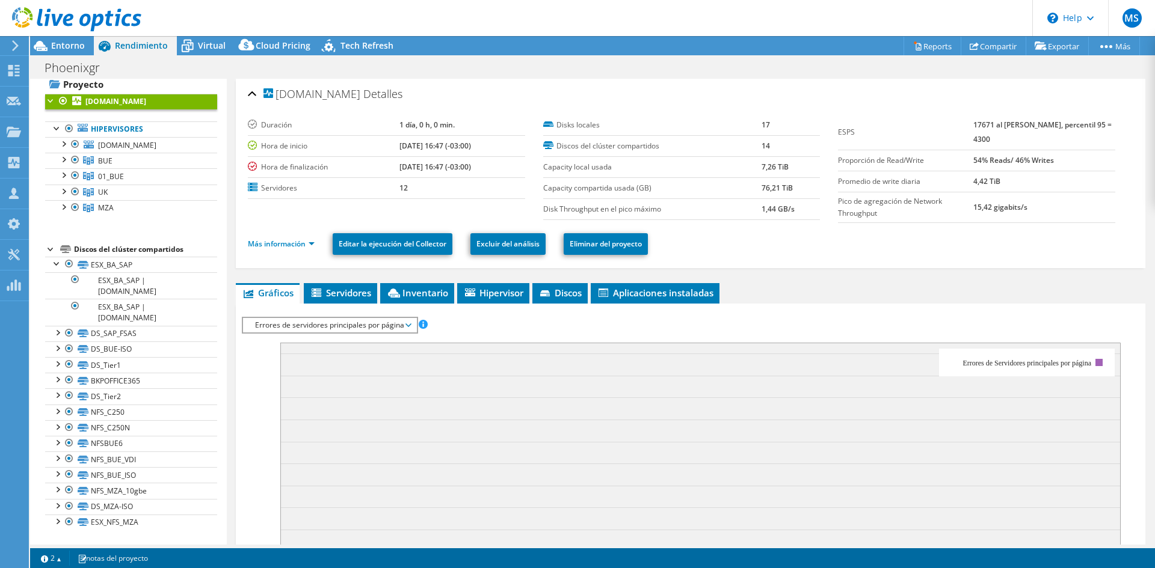
scroll to position [0, 0]
click at [207, 41] on span "Virtual" at bounding box center [212, 45] width 28 height 11
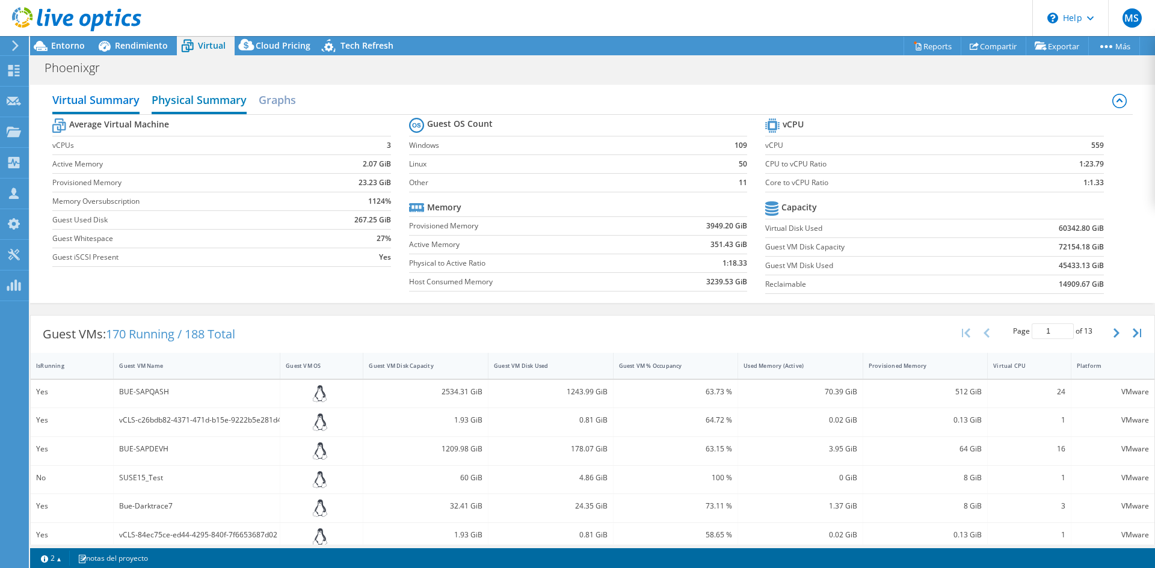
click at [204, 109] on h2 "Physical Summary" at bounding box center [199, 101] width 95 height 26
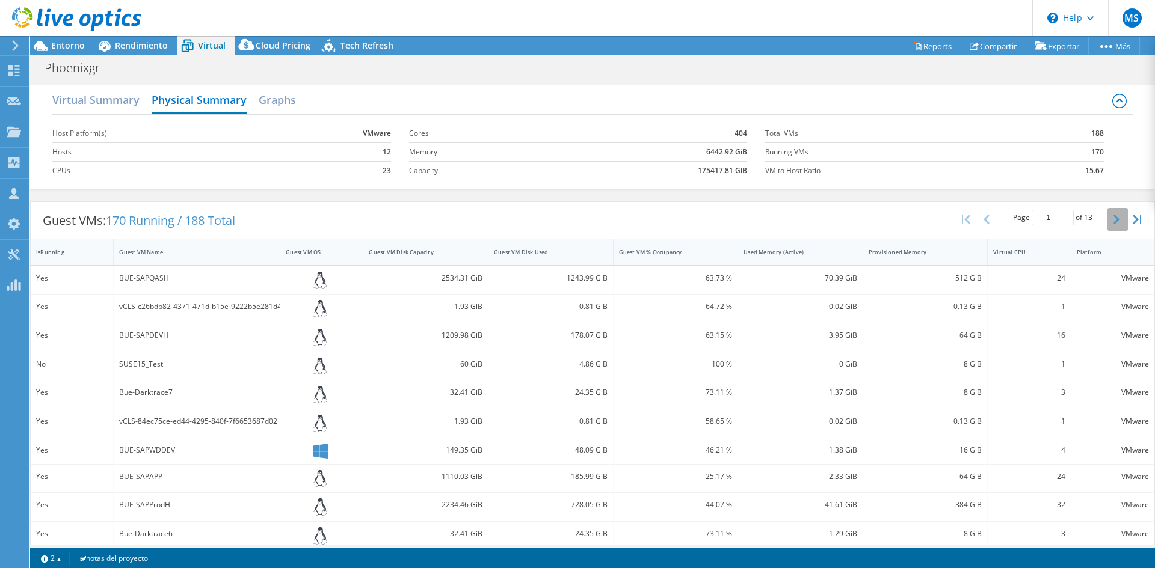
click at [1113, 218] on icon "button" at bounding box center [1116, 220] width 6 height 10
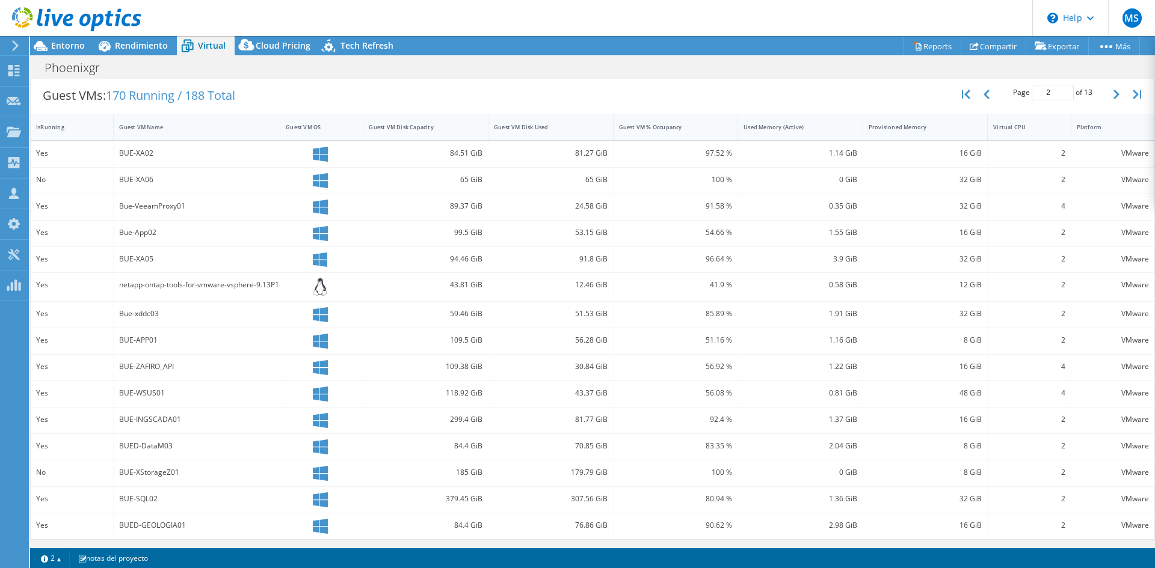
scroll to position [126, 0]
click at [1110, 99] on button "button" at bounding box center [1117, 93] width 20 height 23
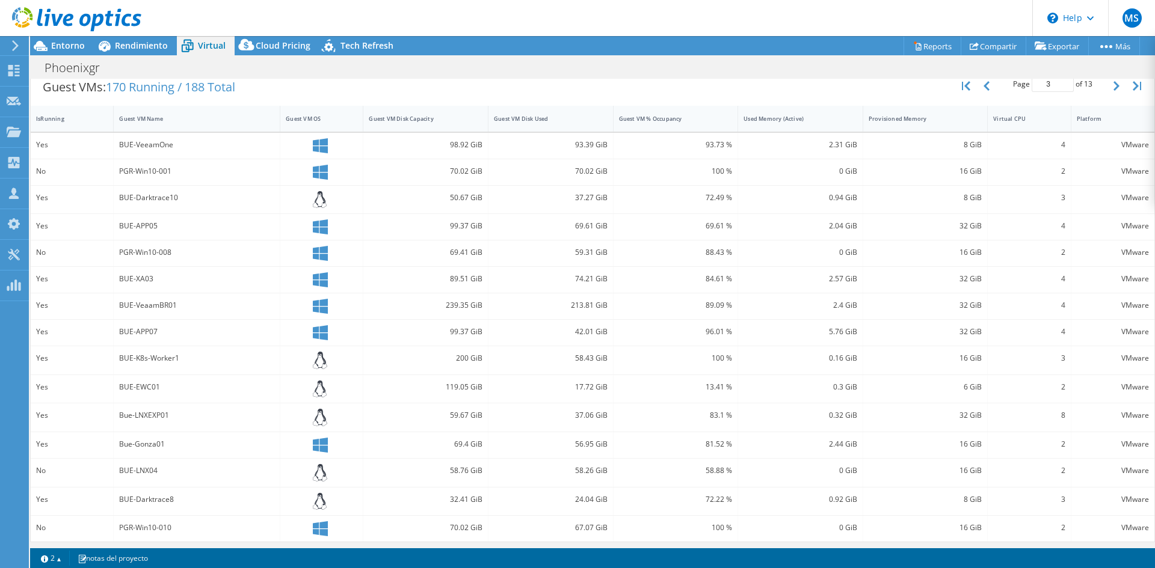
scroll to position [137, 0]
click at [1110, 82] on button "button" at bounding box center [1117, 82] width 20 height 23
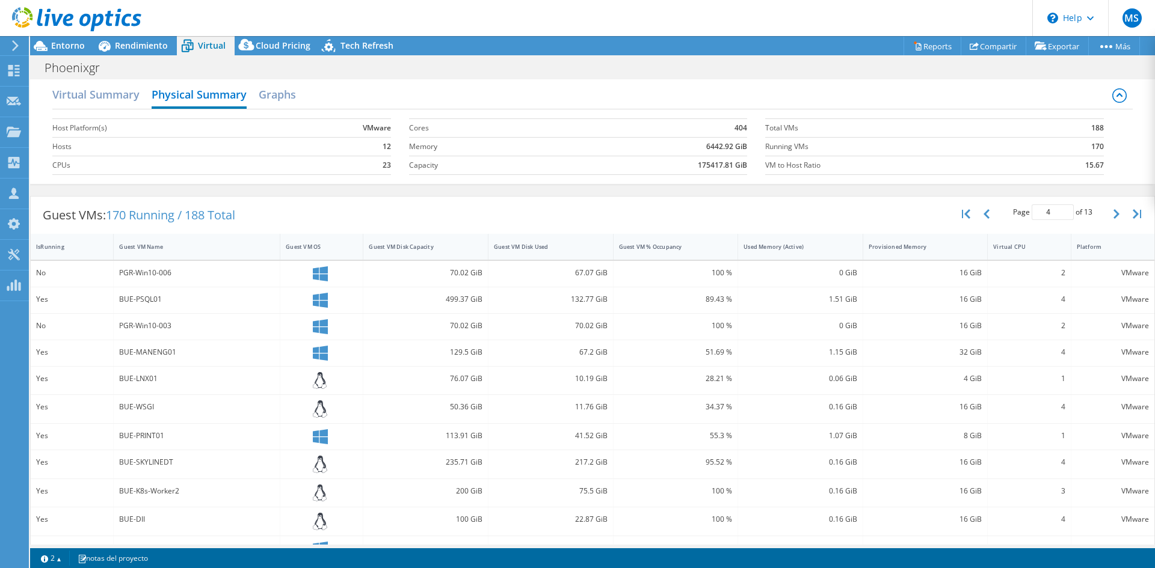
scroll to position [0, 0]
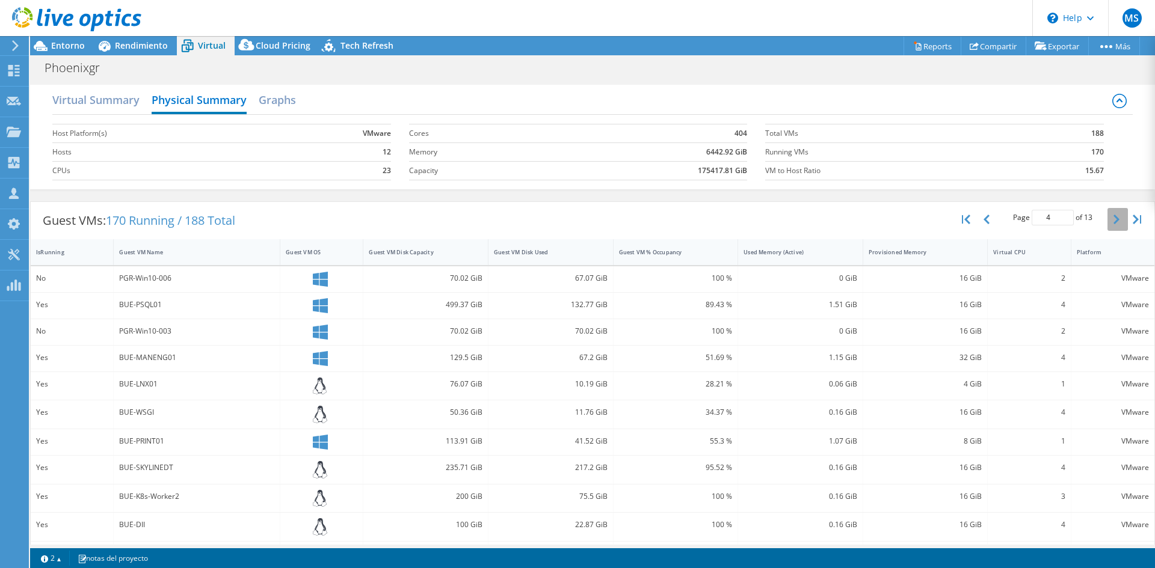
click at [1113, 216] on icon "button" at bounding box center [1116, 220] width 6 height 10
click at [1110, 218] on button "button" at bounding box center [1117, 219] width 20 height 23
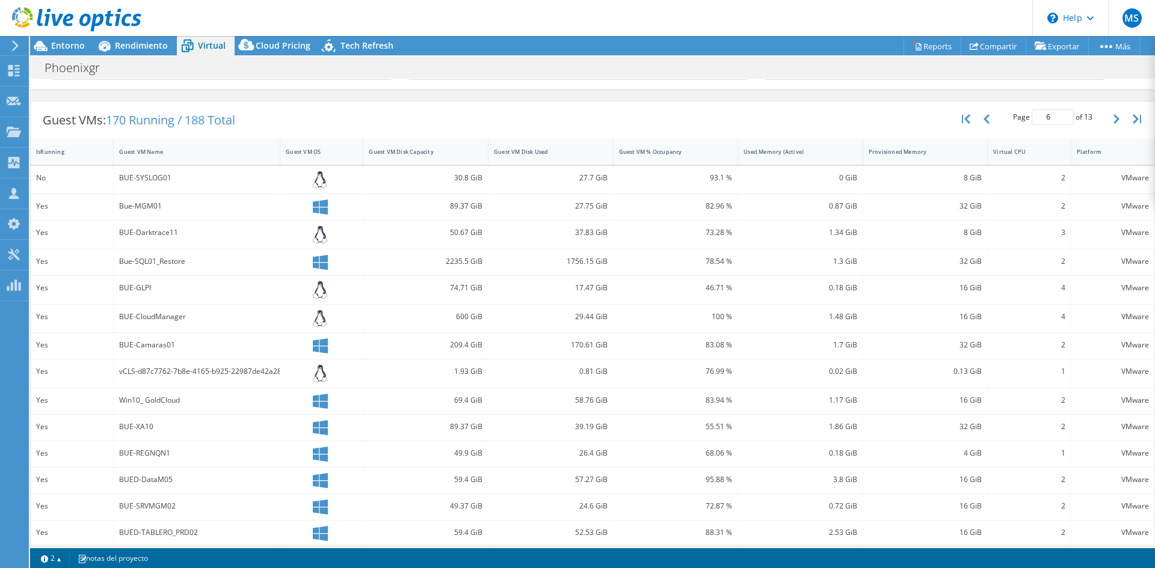
scroll to position [135, 0]
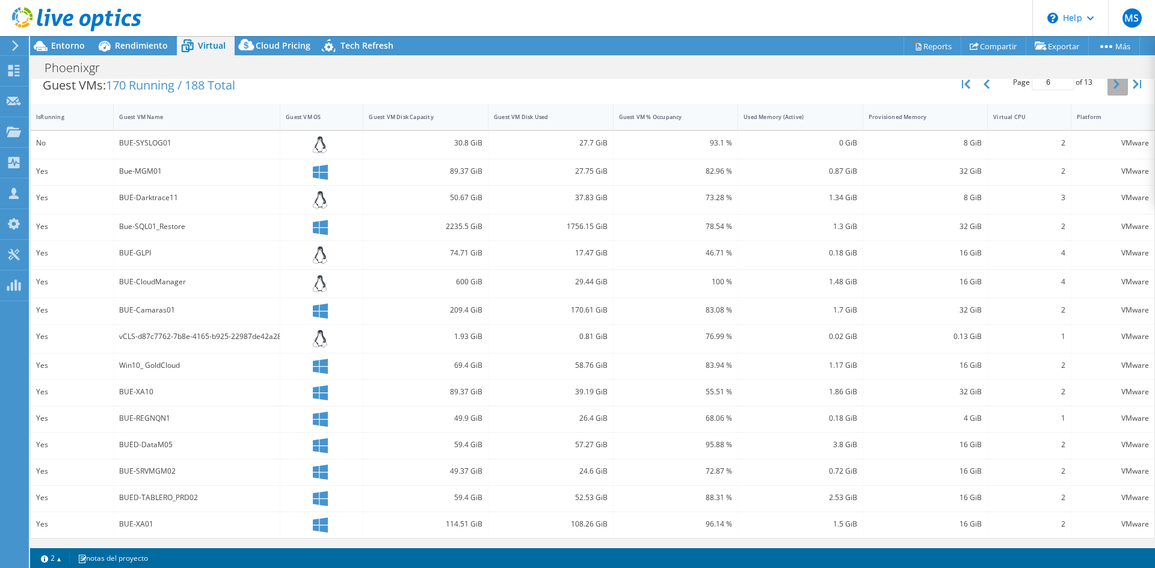
click at [1113, 88] on icon "button" at bounding box center [1116, 84] width 6 height 10
type input "7"
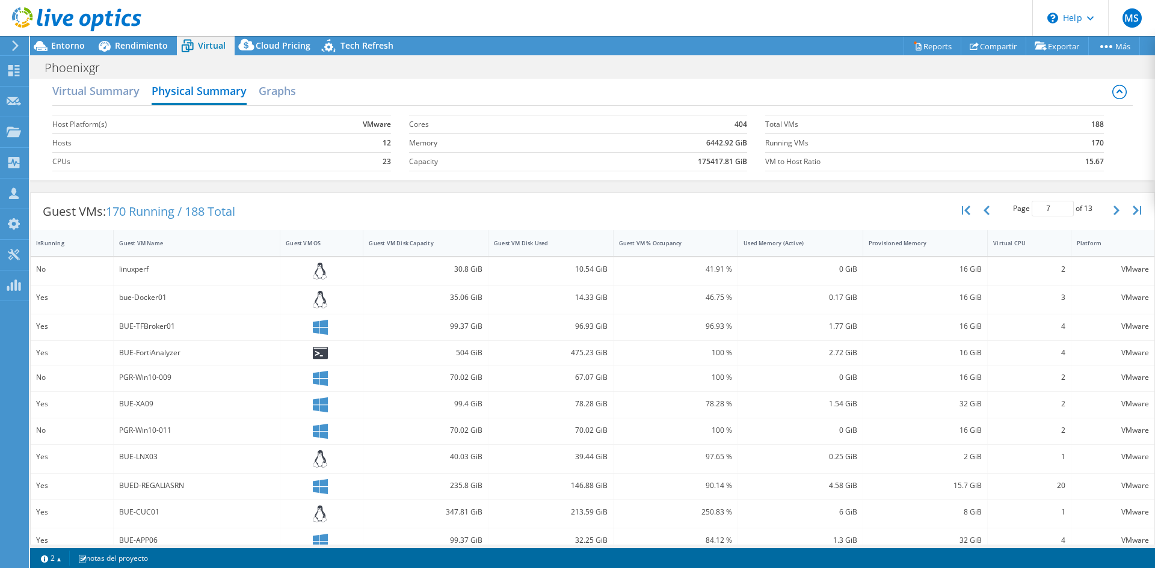
scroll to position [0, 0]
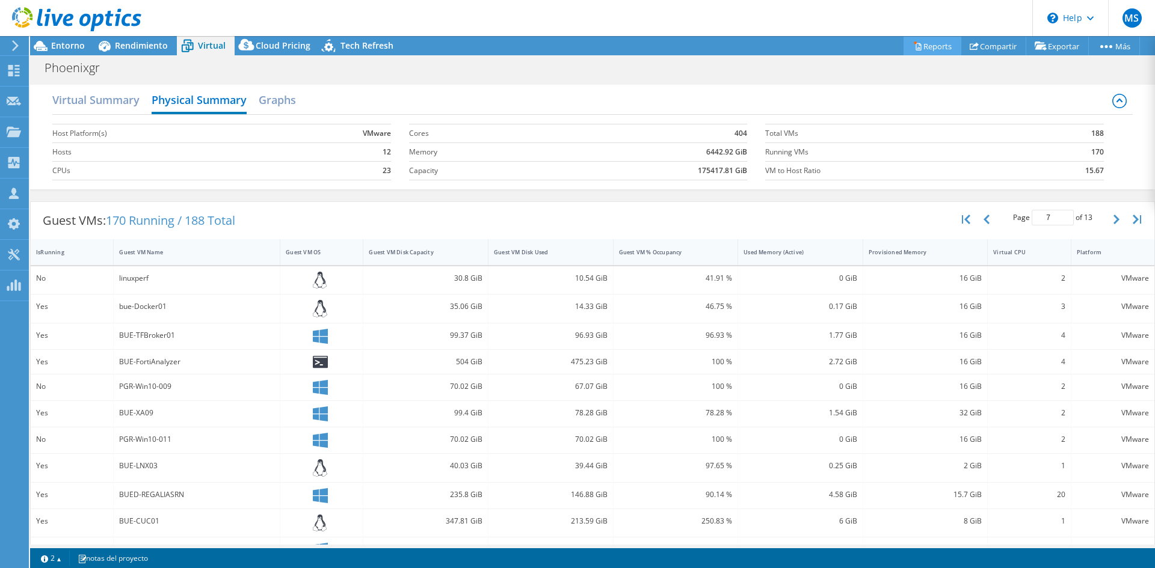
click at [918, 49] on link "Reports" at bounding box center [932, 46] width 58 height 19
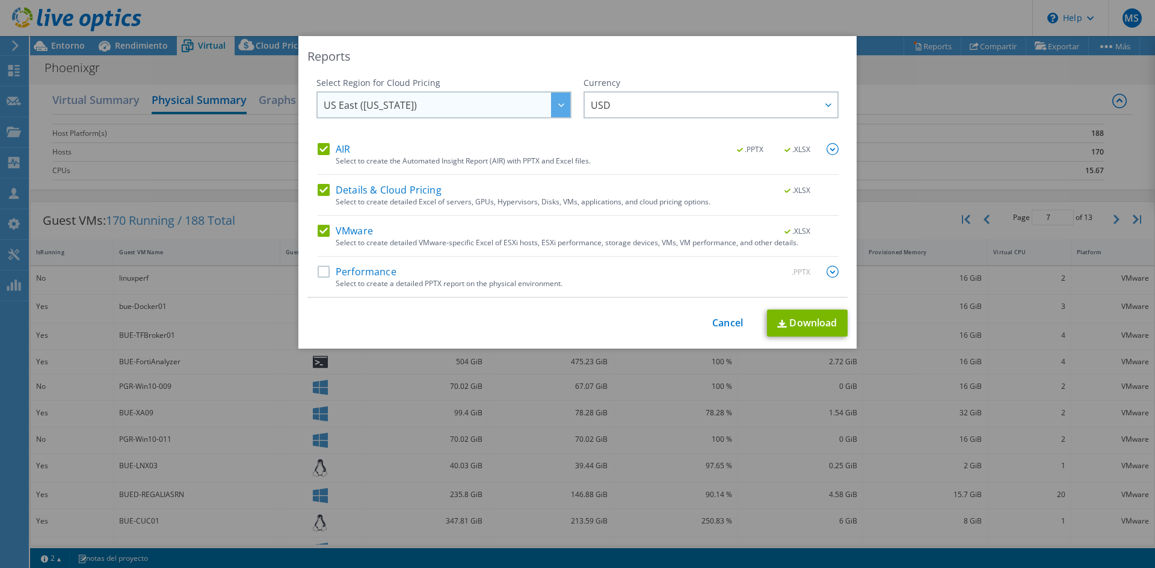
click at [556, 108] on div at bounding box center [560, 105] width 19 height 25
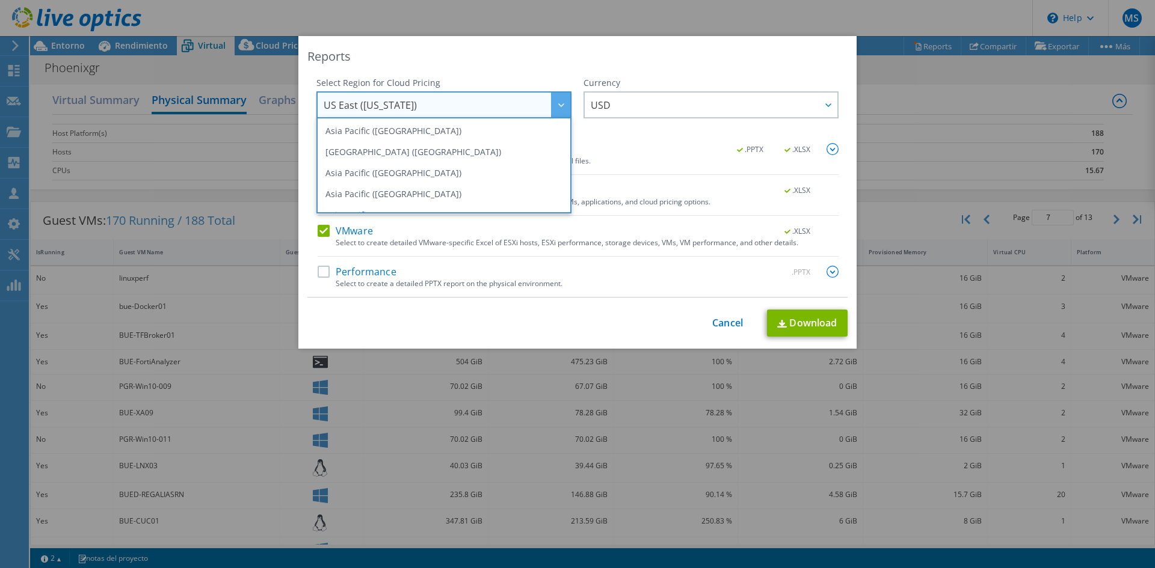
click at [556, 108] on div at bounding box center [560, 105] width 19 height 25
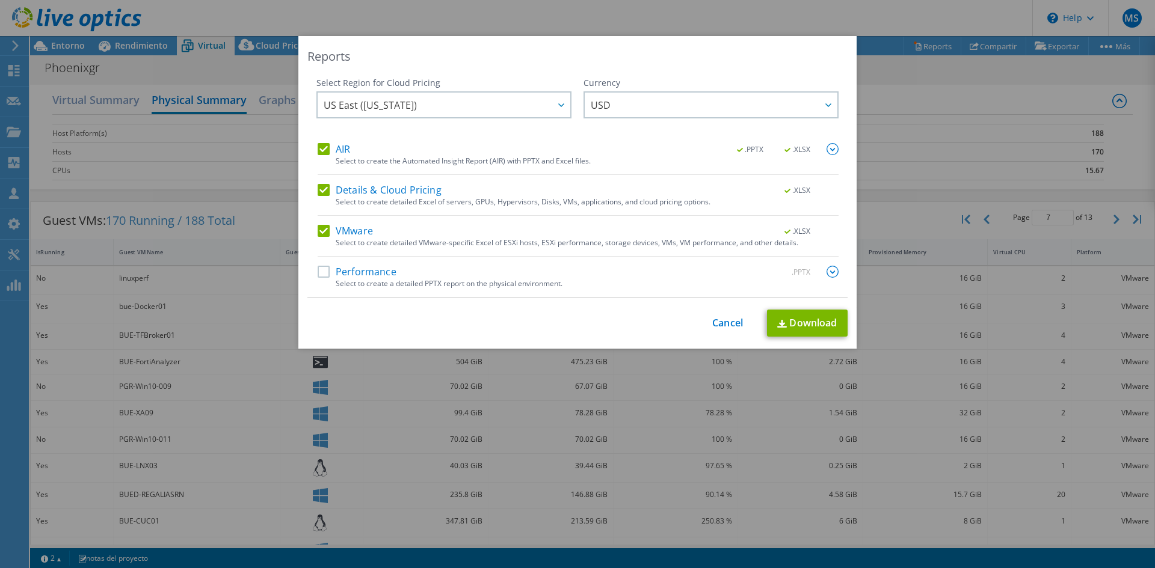
click at [321, 271] on label "Performance" at bounding box center [357, 272] width 79 height 12
click at [0, 0] on input "Performance" at bounding box center [0, 0] width 0 height 0
click at [829, 271] on img at bounding box center [832, 272] width 12 height 12
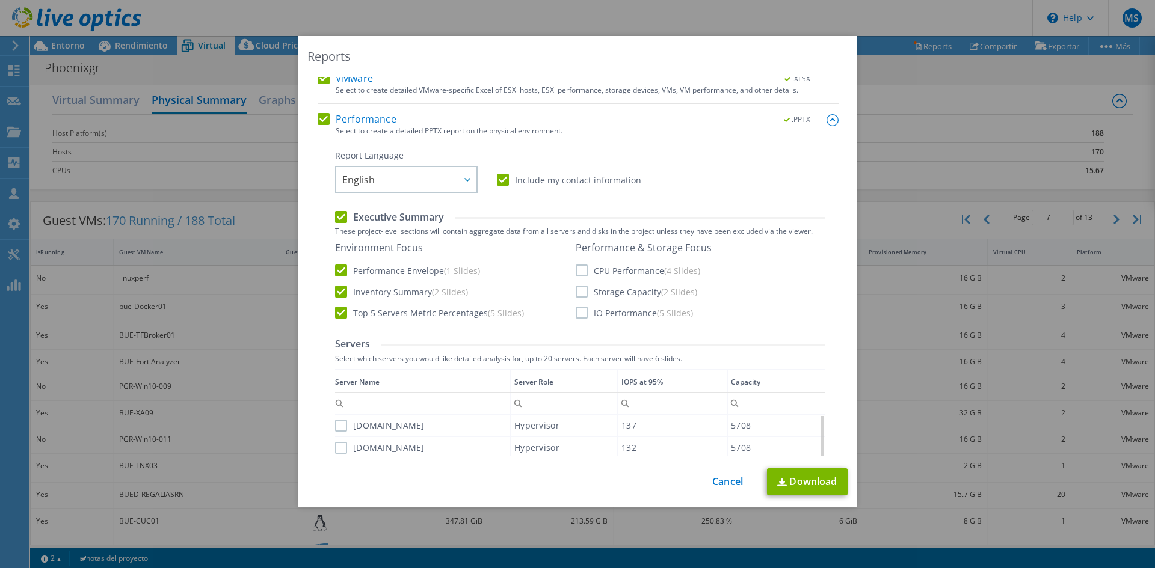
scroll to position [120, 0]
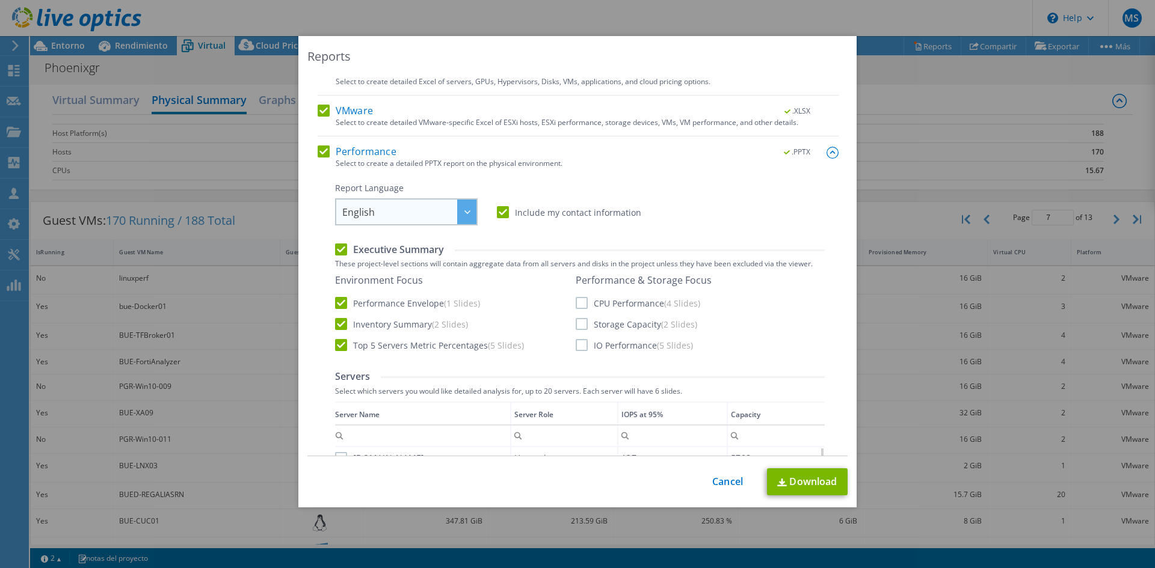
click at [458, 214] on div at bounding box center [466, 212] width 19 height 25
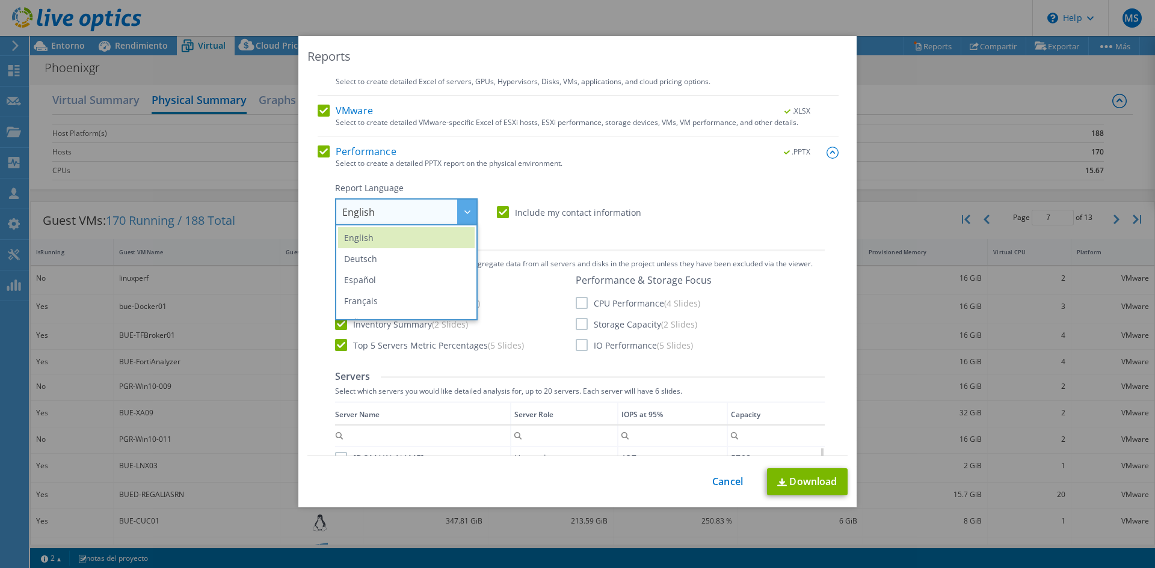
click at [388, 282] on li "Español" at bounding box center [406, 279] width 137 height 21
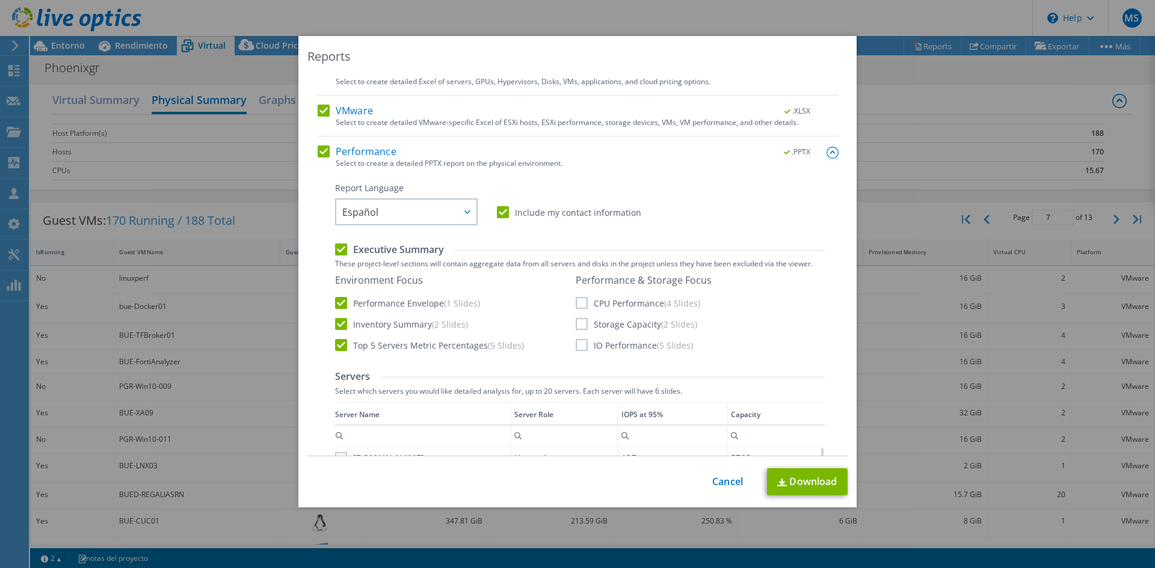
click at [576, 307] on label "CPU Performance (4 Slides)" at bounding box center [638, 303] width 124 height 12
click at [0, 0] on input "CPU Performance (4 Slides)" at bounding box center [0, 0] width 0 height 0
click at [580, 327] on label "Storage Capacity (2 Slides)" at bounding box center [636, 324] width 121 height 12
click at [0, 0] on input "Storage Capacity (2 Slides)" at bounding box center [0, 0] width 0 height 0
click at [579, 346] on label "IO Performance (5 Slides)" at bounding box center [634, 345] width 117 height 12
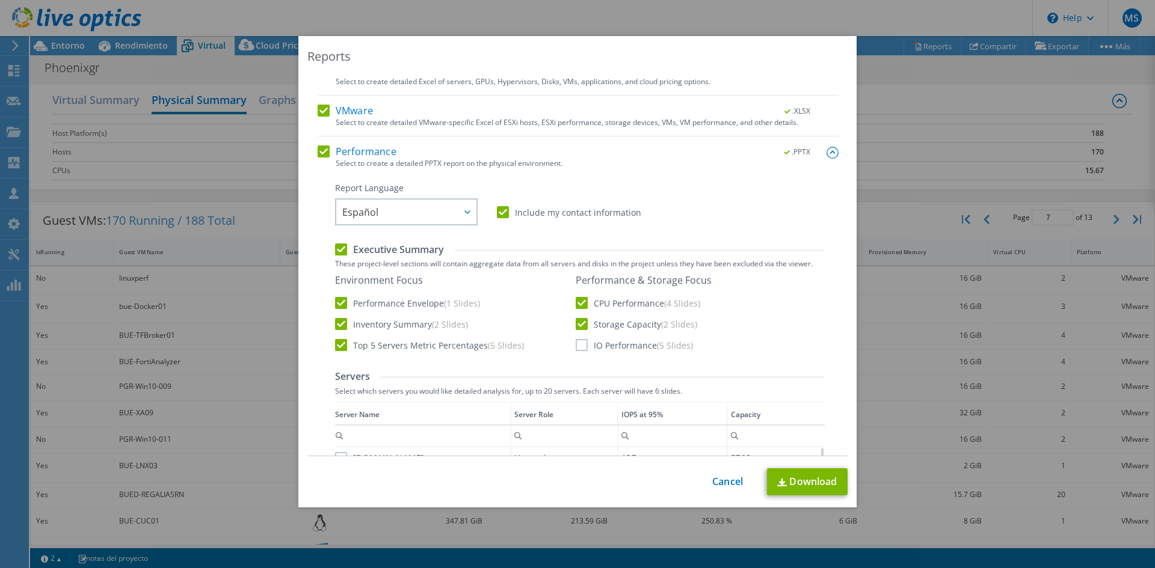
click at [0, 0] on input "IO Performance (5 Slides)" at bounding box center [0, 0] width 0 height 0
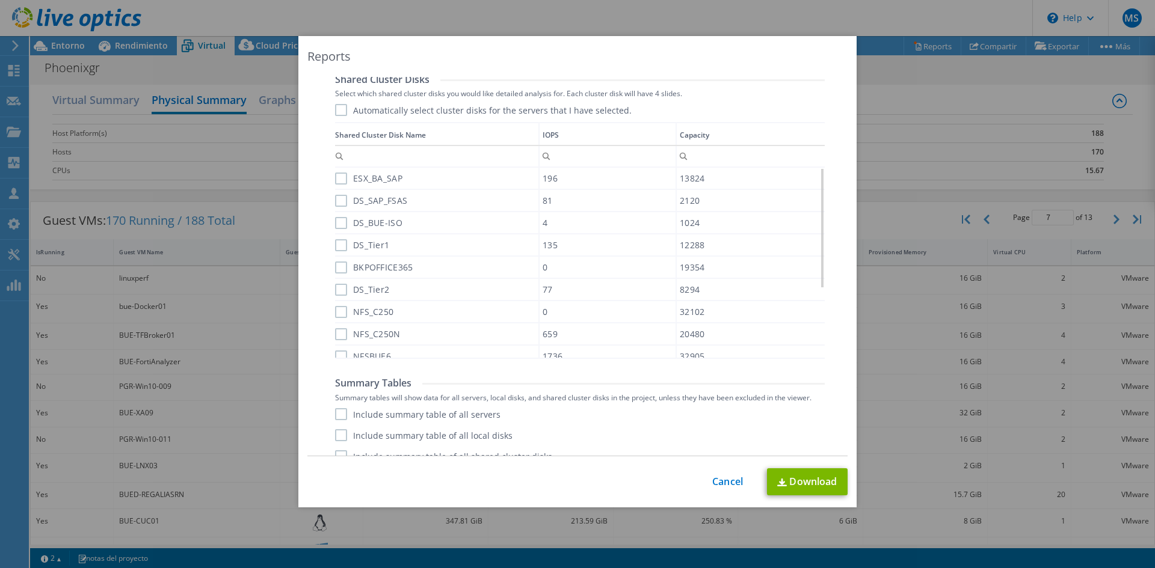
scroll to position [769, 0]
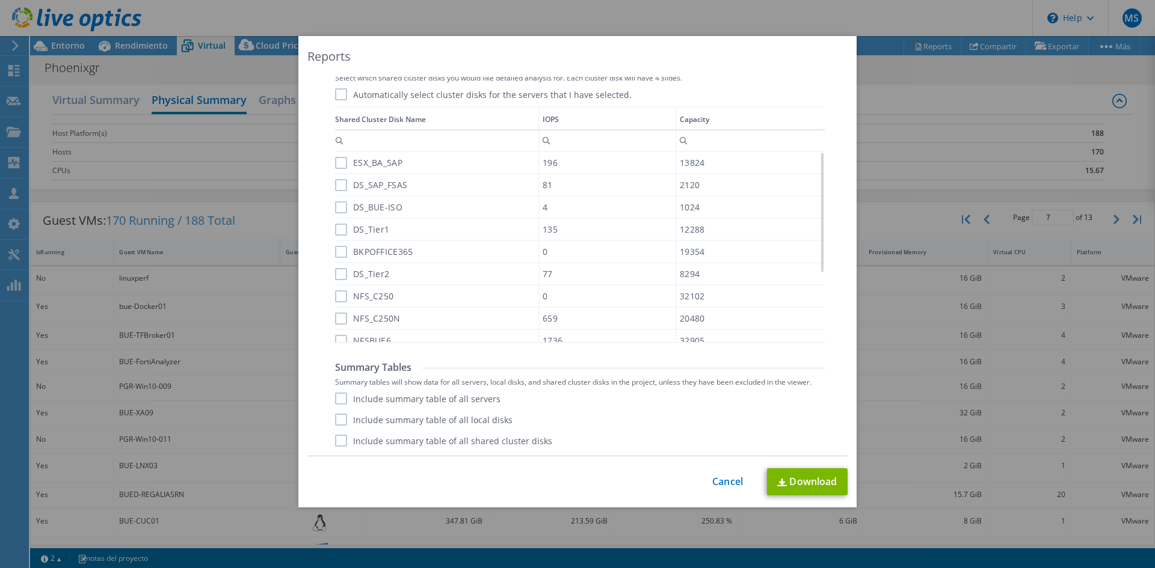
click at [338, 401] on label "Include summary table of all servers" at bounding box center [417, 399] width 165 height 12
click at [0, 0] on input "Include summary table of all servers" at bounding box center [0, 0] width 0 height 0
click at [337, 420] on label "Include summary table of all local disks" at bounding box center [423, 420] width 177 height 12
click at [0, 0] on input "Include summary table of all local disks" at bounding box center [0, 0] width 0 height 0
click at [339, 444] on label "Include summary table of all shared cluster disks" at bounding box center [443, 441] width 217 height 12
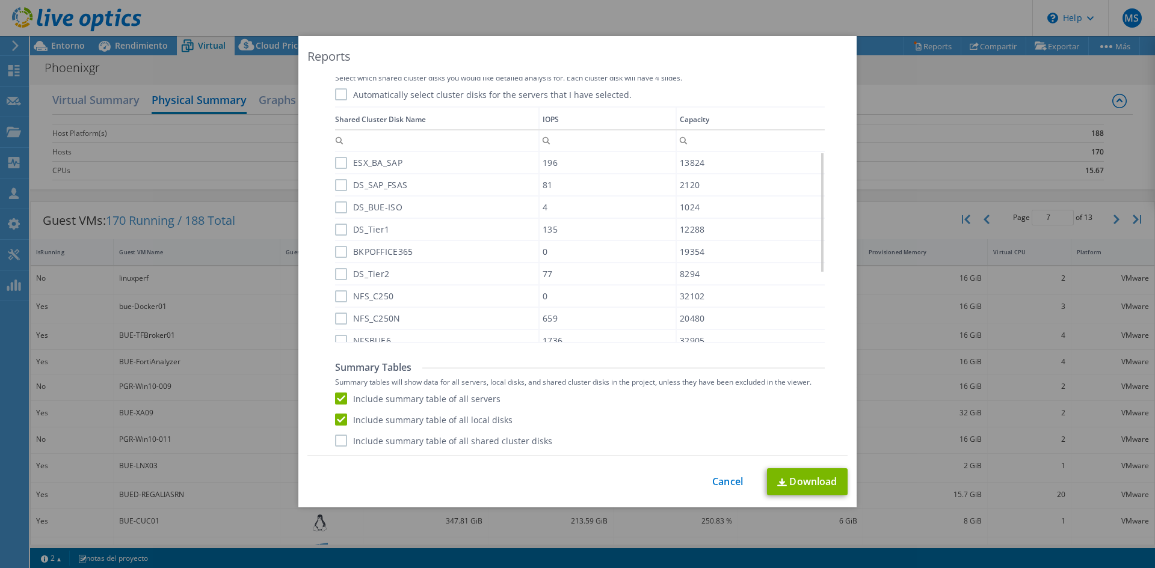
click at [0, 0] on input "Include summary table of all shared cluster disks" at bounding box center [0, 0] width 0 height 0
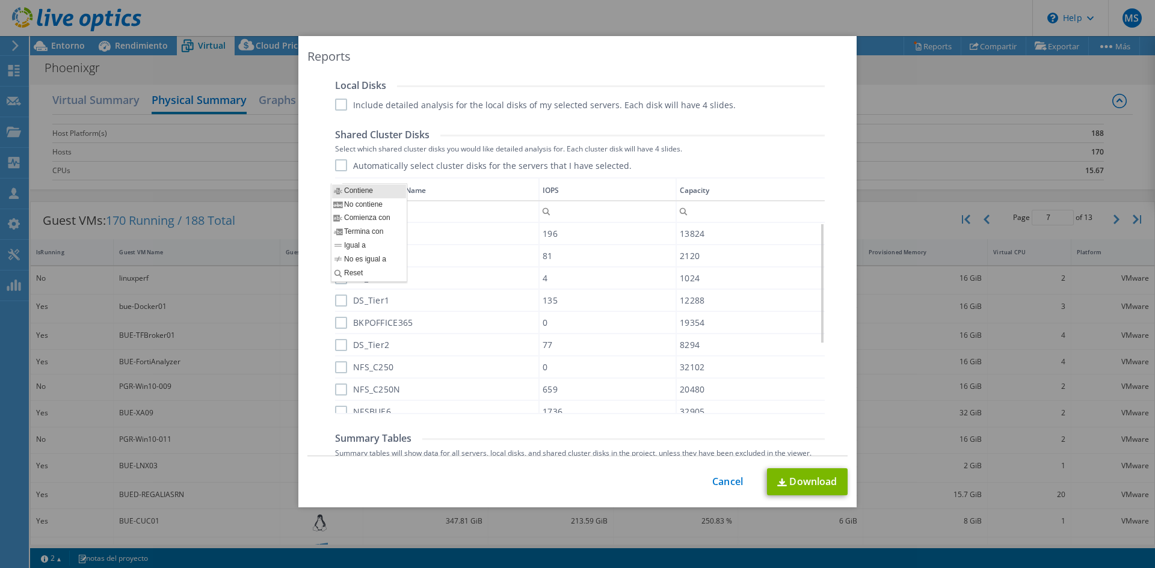
scroll to position [648, 0]
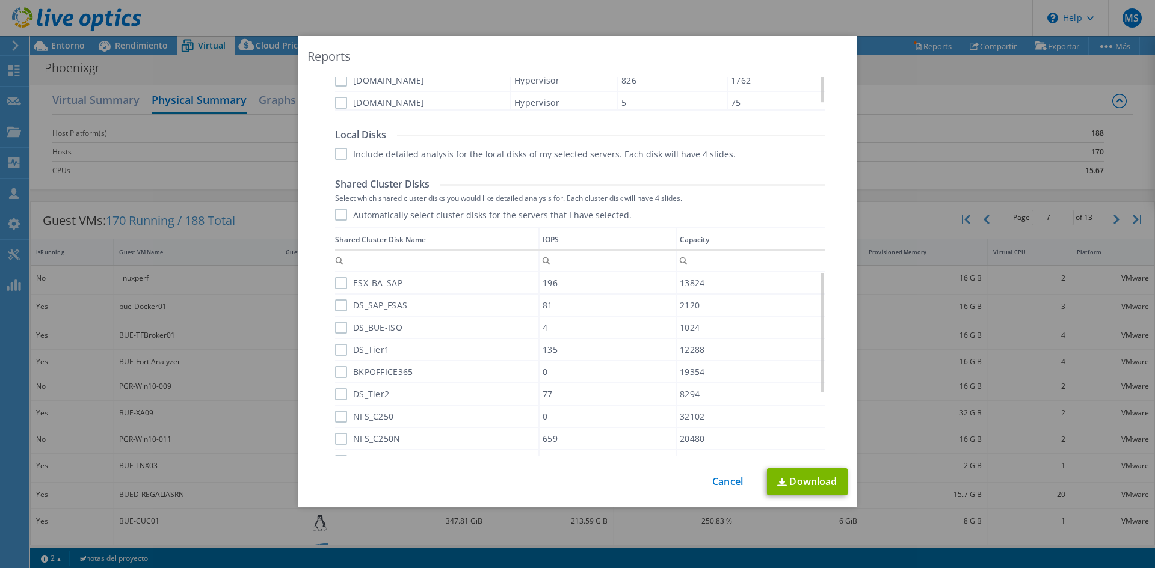
click at [335, 158] on label "Include detailed analysis for the local disks of my selected servers. Each disk…" at bounding box center [535, 154] width 401 height 12
click at [0, 0] on input "Include detailed analysis for the local disks of my selected servers. Each disk…" at bounding box center [0, 0] width 0 height 0
click at [335, 218] on label "Automatically select cluster disks for the servers that I have selected." at bounding box center [483, 215] width 296 height 12
click at [0, 0] on input "Automatically select cluster disks for the servers that I have selected." at bounding box center [0, 0] width 0 height 0
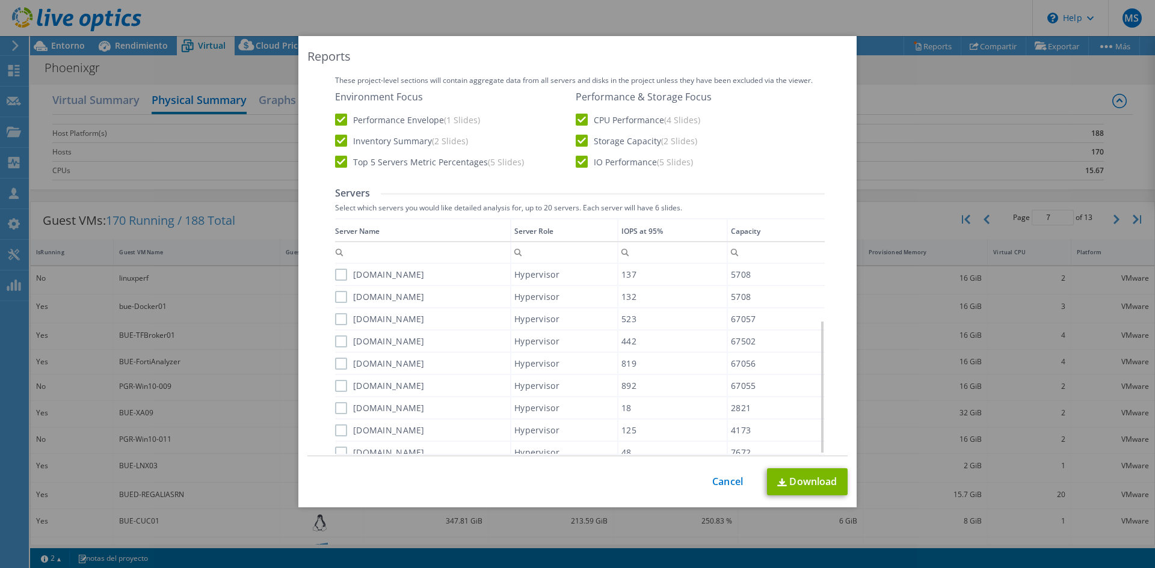
scroll to position [227, 0]
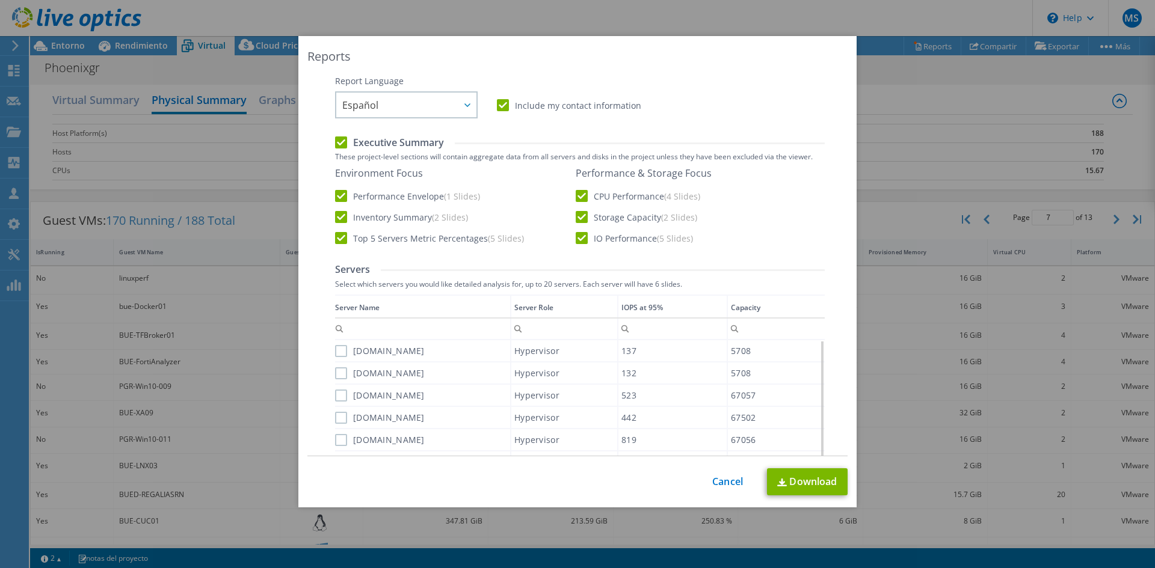
click at [337, 351] on label "buevms07.phoenixgr.com" at bounding box center [380, 351] width 90 height 12
click at [0, 0] on input "buevms07.phoenixgr.com" at bounding box center [0, 0] width 0 height 0
click at [335, 376] on label "buevms06.phoenixgr.com" at bounding box center [380, 373] width 90 height 12
click at [0, 0] on input "buevms06.phoenixgr.com" at bounding box center [0, 0] width 0 height 0
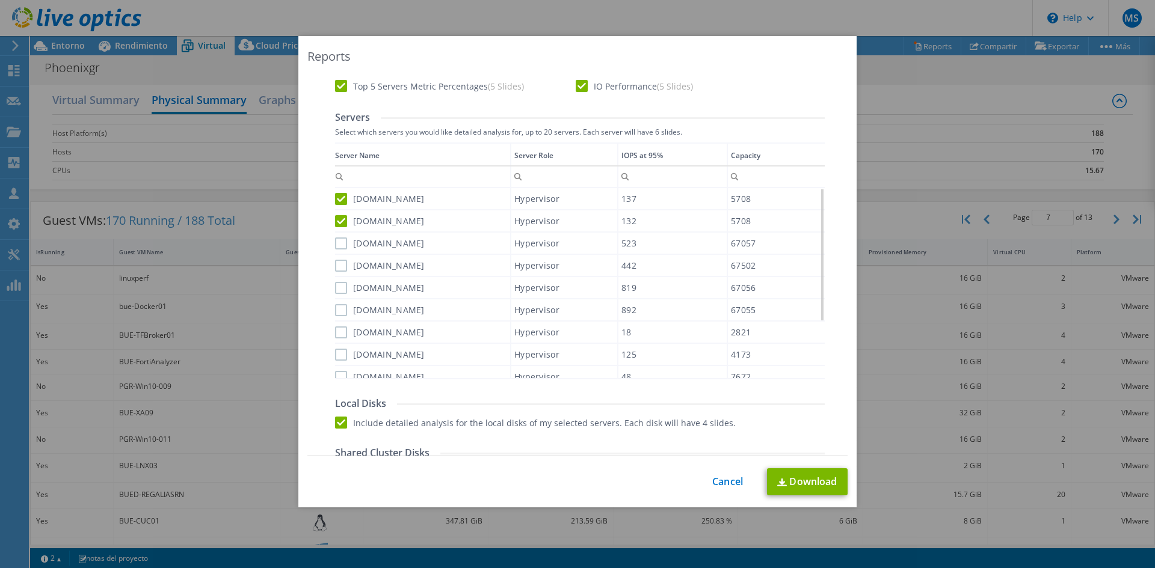
scroll to position [408, 0]
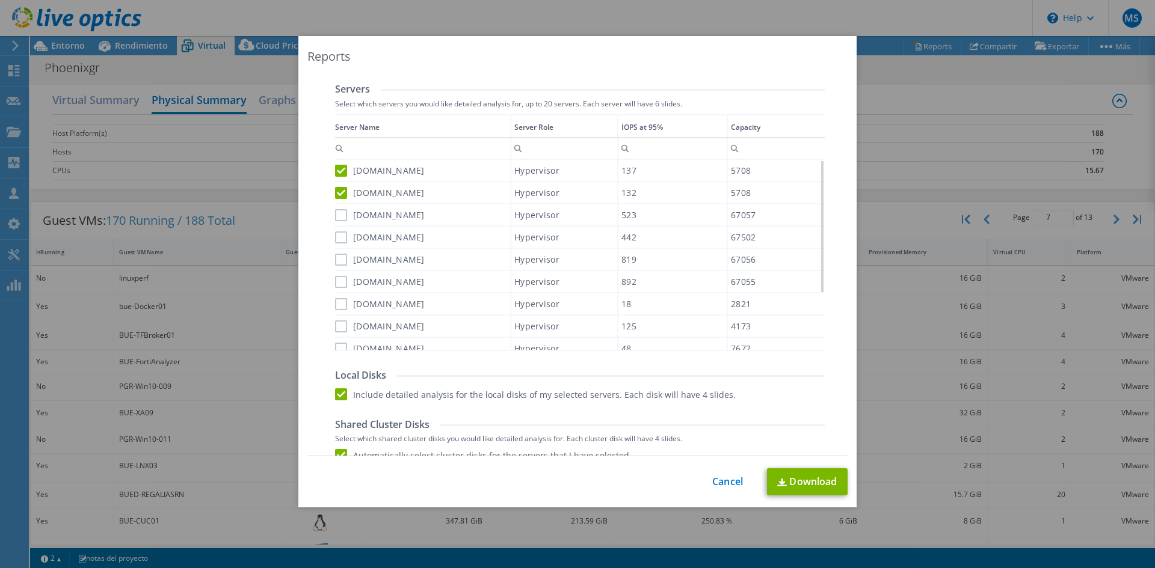
click at [338, 218] on label "buevms10.phoenixgr.com" at bounding box center [380, 215] width 90 height 12
click at [0, 0] on input "buevms10.phoenixgr.com" at bounding box center [0, 0] width 0 height 0
click at [338, 237] on label "buevms08.phoenixgr.com" at bounding box center [380, 238] width 90 height 12
click at [0, 0] on input "buevms08.phoenixgr.com" at bounding box center [0, 0] width 0 height 0
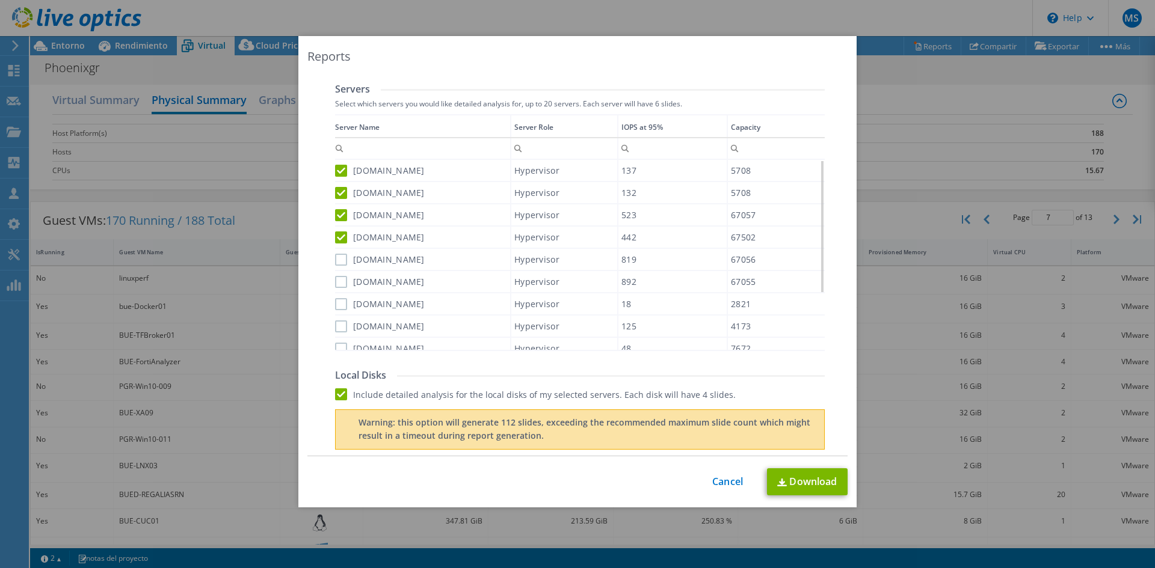
click at [339, 259] on label "buevms11.phoenixgr.com" at bounding box center [380, 260] width 90 height 12
click at [0, 0] on input "buevms11.phoenixgr.com" at bounding box center [0, 0] width 0 height 0
click at [336, 278] on label "buevms09.phoenixgr.com" at bounding box center [380, 282] width 90 height 12
click at [0, 0] on input "buevms09.phoenixgr.com" at bounding box center [0, 0] width 0 height 0
click at [339, 310] on div "nqnvms01.phoenixgr.com" at bounding box center [422, 303] width 175 height 21
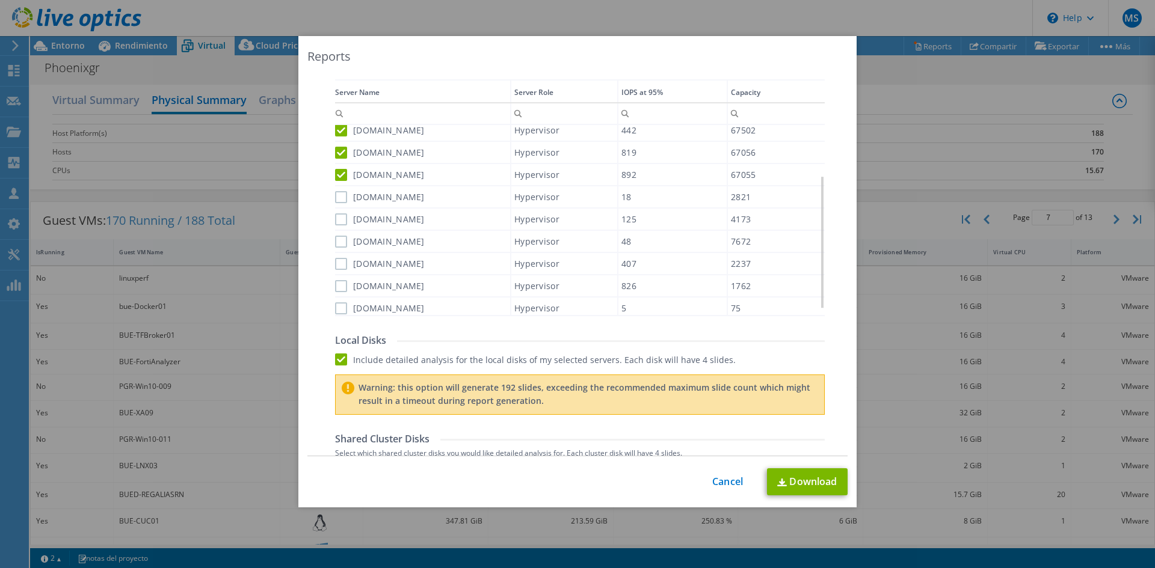
scroll to position [468, 0]
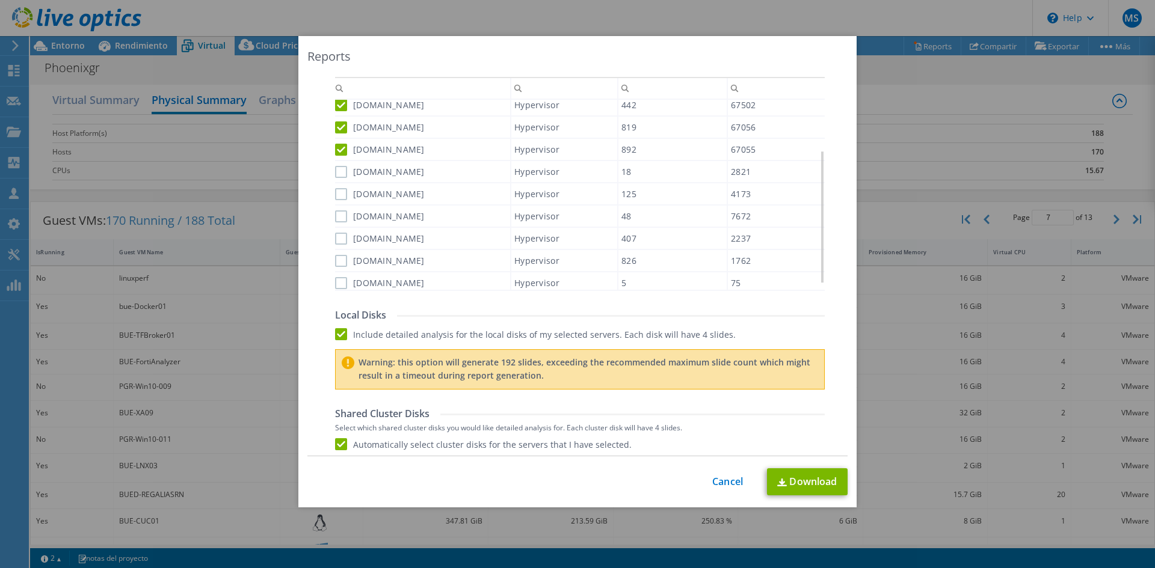
click at [339, 172] on label "nqnvms01.phoenixgr.com" at bounding box center [380, 172] width 90 height 12
click at [0, 0] on input "nqnvms01.phoenixgr.com" at bounding box center [0, 0] width 0 height 0
click at [339, 194] on label "ukvms01.phoenixgr.com" at bounding box center [380, 194] width 90 height 12
click at [0, 0] on input "ukvms01.phoenixgr.com" at bounding box center [0, 0] width 0 height 0
click at [339, 213] on label "ukvms02.phoenixgr.com" at bounding box center [380, 216] width 90 height 12
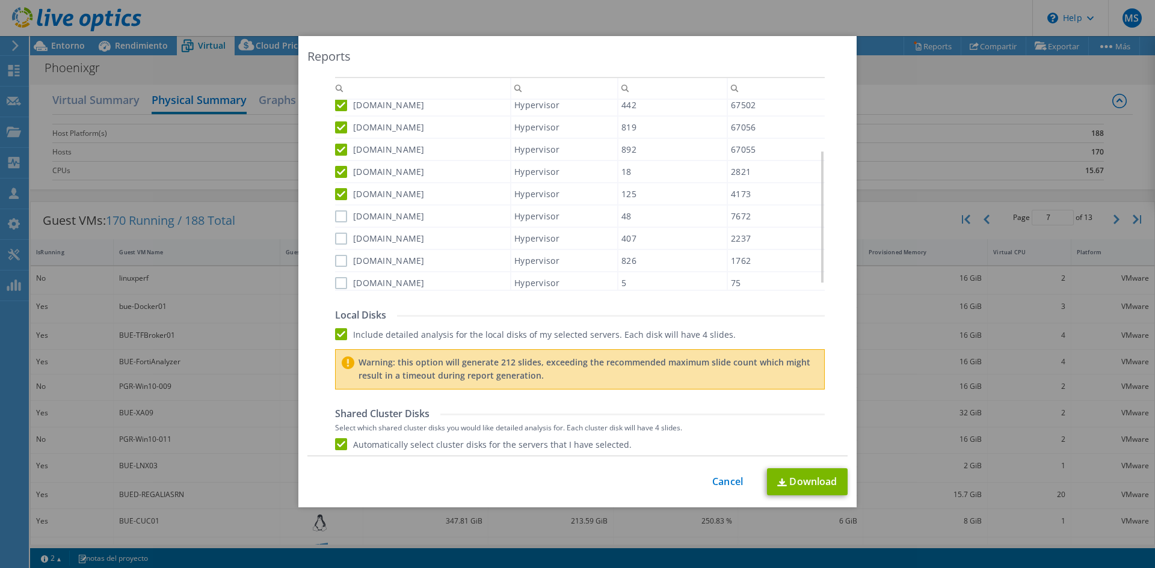
click at [0, 0] on input "ukvms02.phoenixgr.com" at bounding box center [0, 0] width 0 height 0
click at [336, 238] on label "mzavm01.phoenixgr.com" at bounding box center [380, 239] width 90 height 12
click at [0, 0] on input "mzavm01.phoenixgr.com" at bounding box center [0, 0] width 0 height 0
click at [337, 265] on label "mzavm03.phoenixgr.com" at bounding box center [380, 261] width 90 height 12
click at [0, 0] on input "mzavm03.phoenixgr.com" at bounding box center [0, 0] width 0 height 0
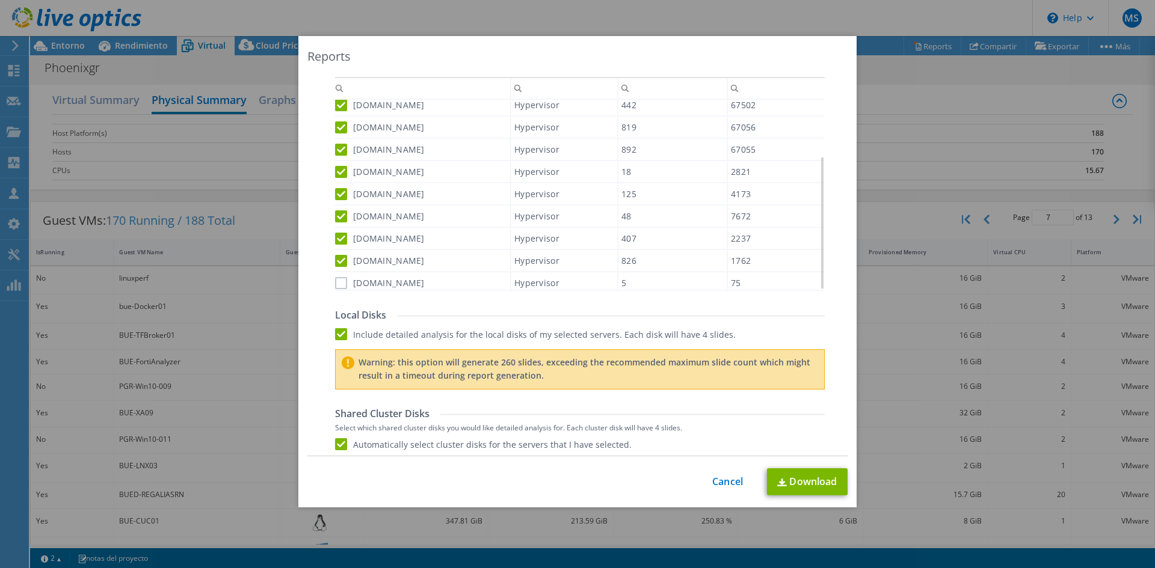
scroll to position [528, 0]
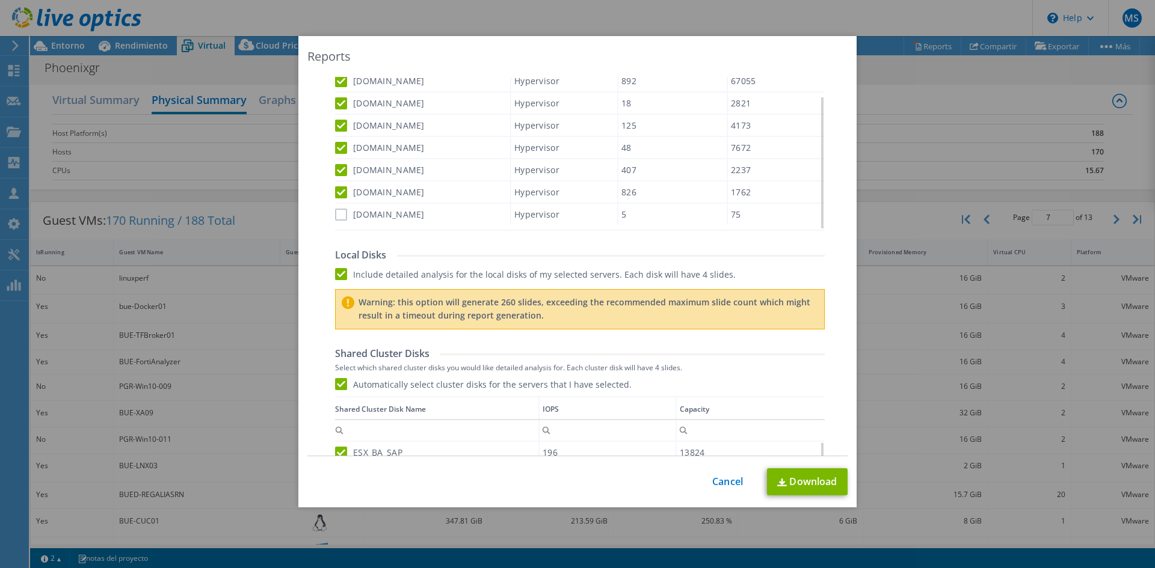
click at [336, 216] on label "mzavms04.phoenixgr.com" at bounding box center [380, 215] width 90 height 12
click at [0, 0] on input "mzavms04.phoenixgr.com" at bounding box center [0, 0] width 0 height 0
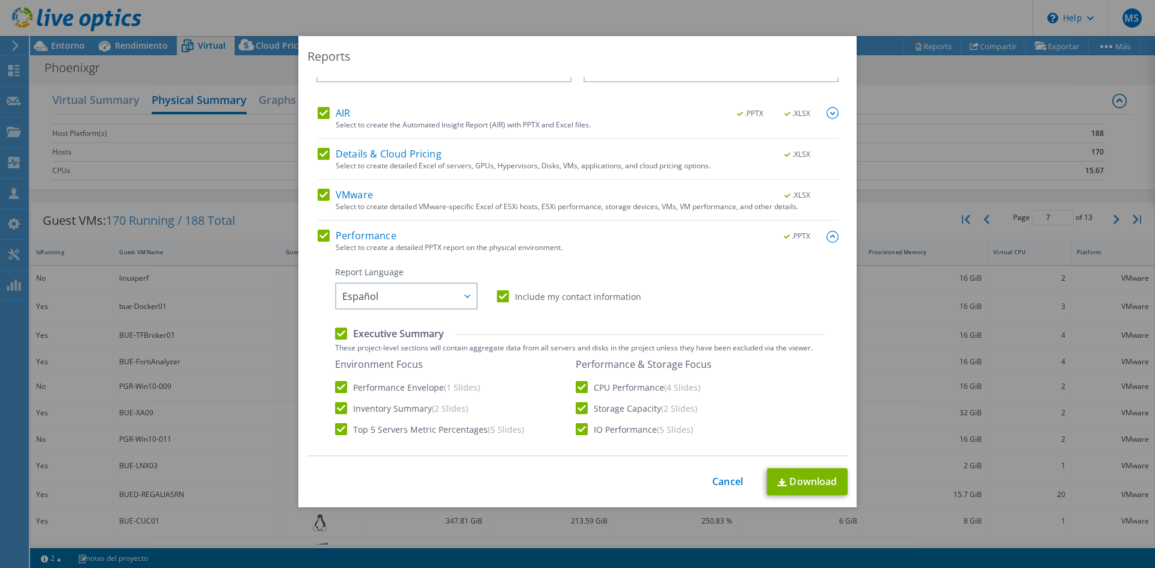
scroll to position [0, 0]
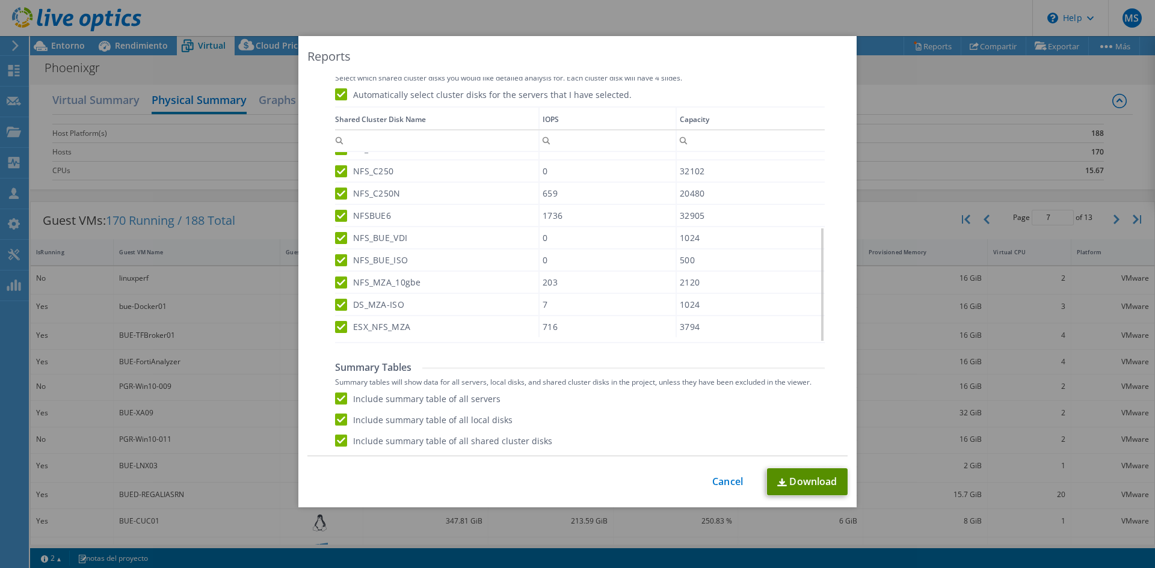
click at [814, 484] on link "Download" at bounding box center [807, 481] width 81 height 27
